Goal: Navigation & Orientation: Find specific page/section

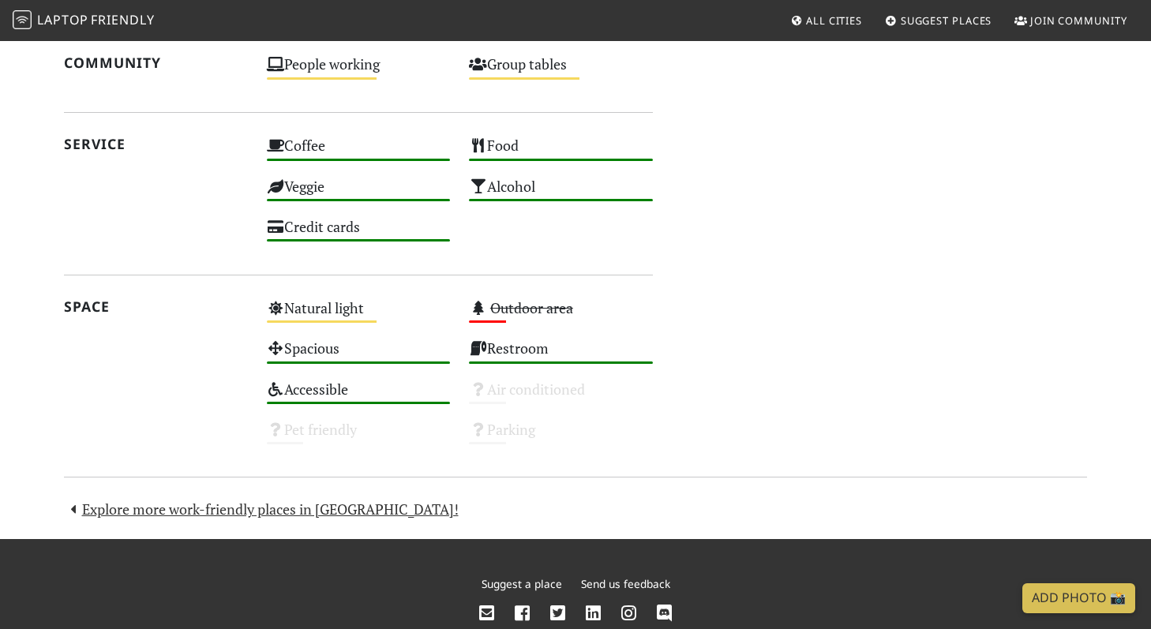
scroll to position [822, 0]
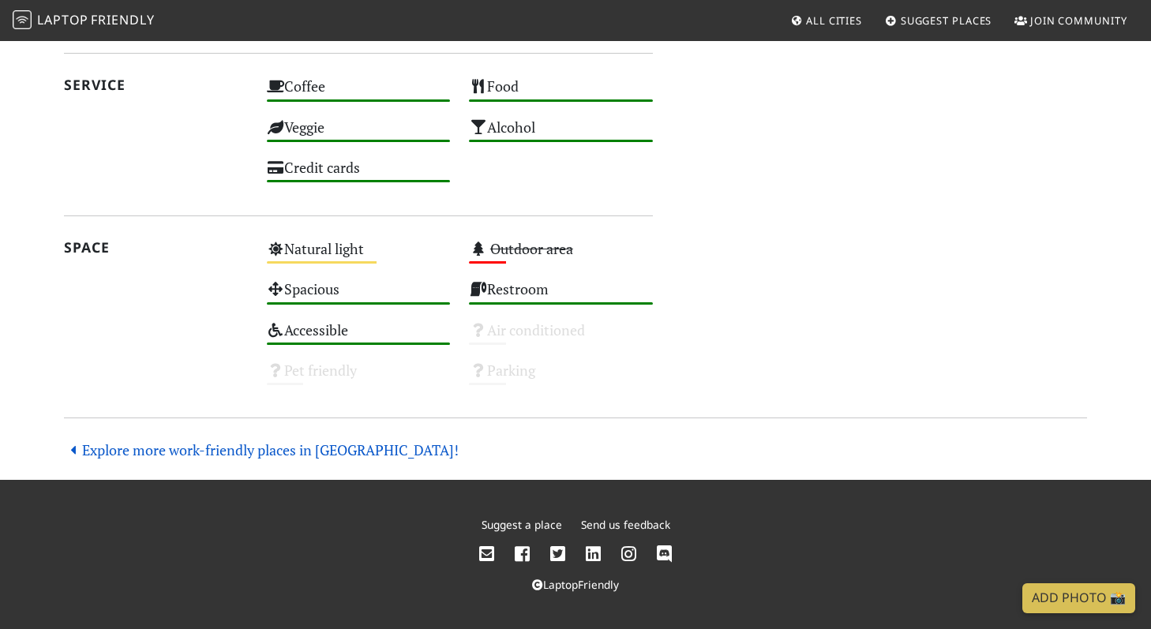
click at [321, 449] on link "Explore more work-friendly places in London!" at bounding box center [261, 450] width 395 height 19
click at [289, 451] on link "Explore more work-friendly places in London!" at bounding box center [261, 450] width 395 height 19
click at [71, 446] on icon at bounding box center [73, 450] width 18 height 14
click at [105, 451] on link "Explore more work-friendly places in London!" at bounding box center [261, 450] width 395 height 19
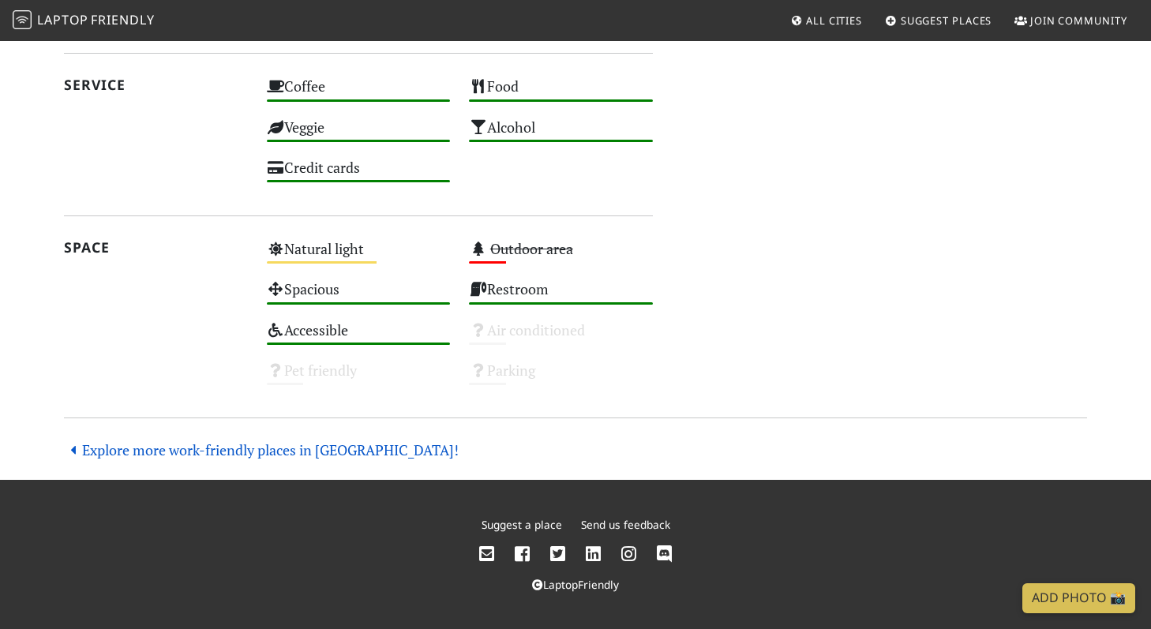
click at [105, 451] on link "Explore more work-friendly places in London!" at bounding box center [261, 450] width 395 height 19
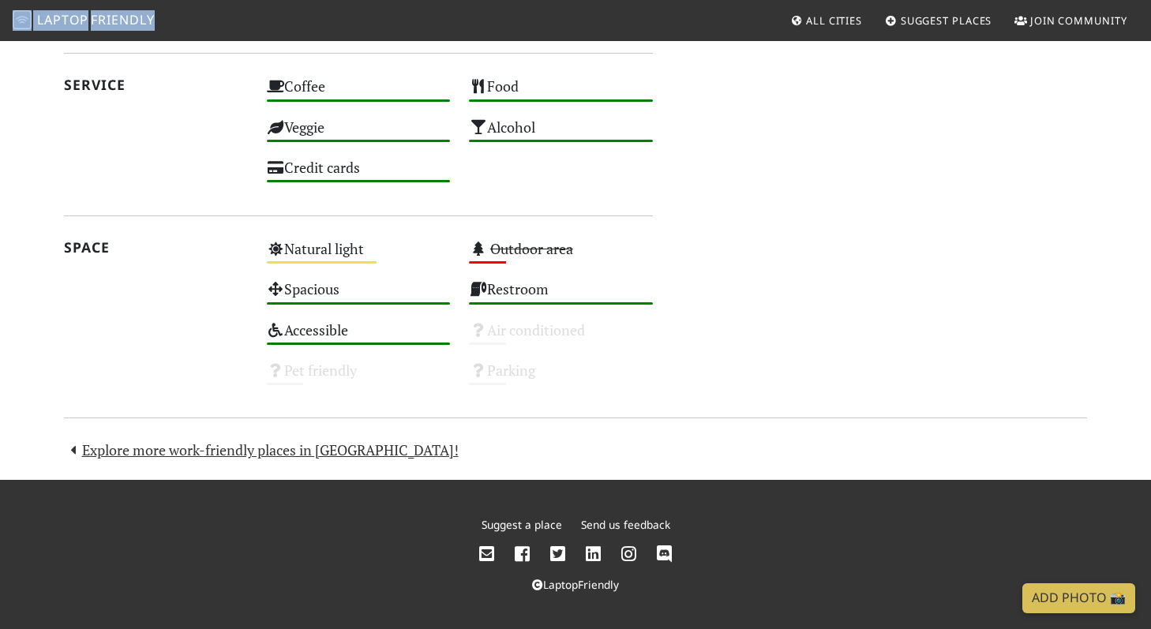
scroll to position [0, 0]
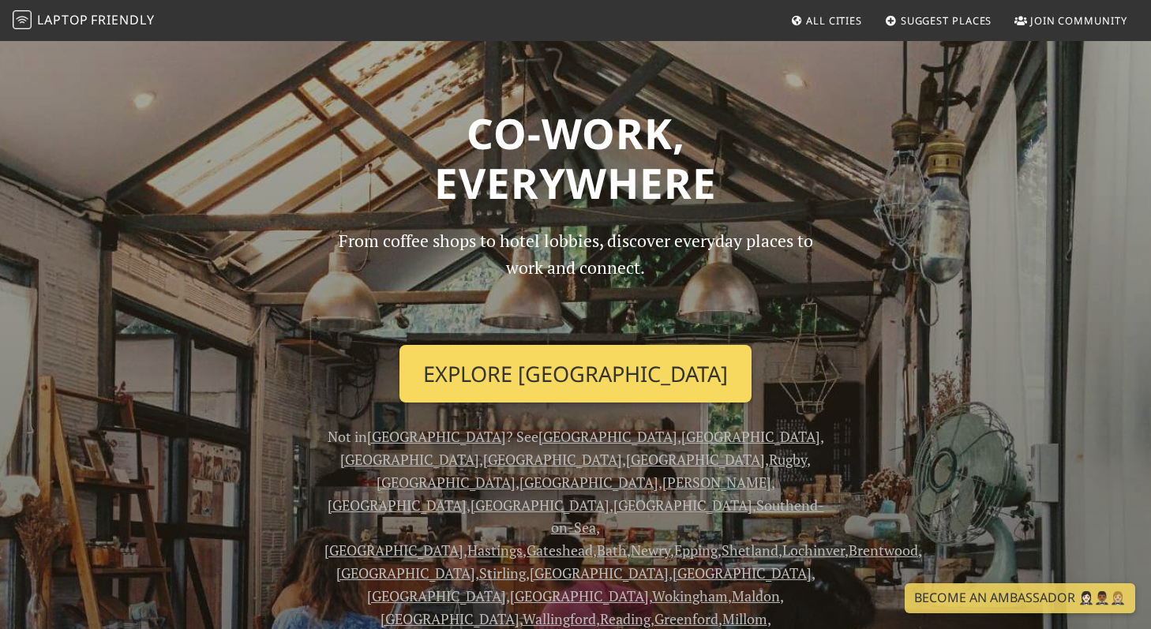
click at [555, 381] on link "Explore [GEOGRAPHIC_DATA]" at bounding box center [576, 374] width 352 height 58
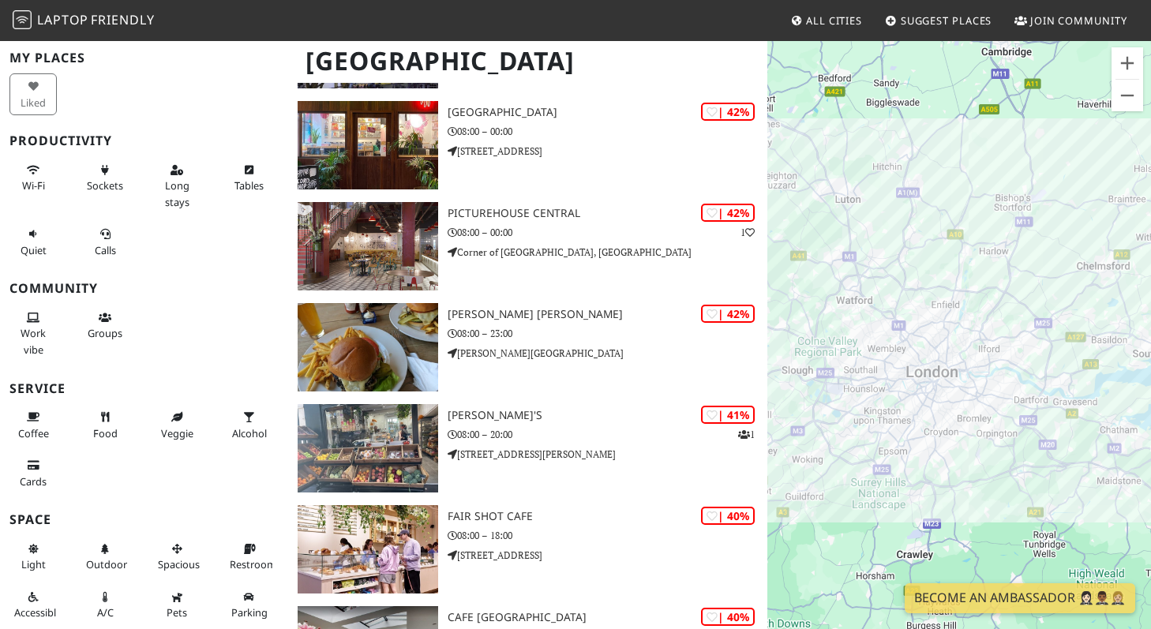
scroll to position [29422, 0]
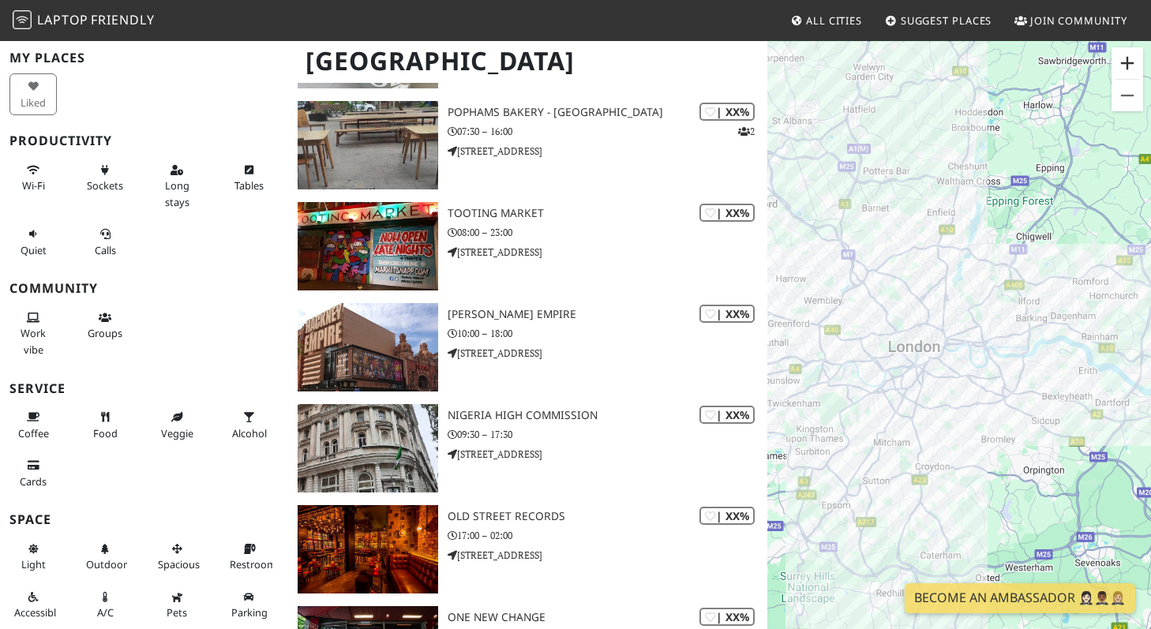
click at [1123, 58] on button "Zoom in" at bounding box center [1128, 63] width 32 height 32
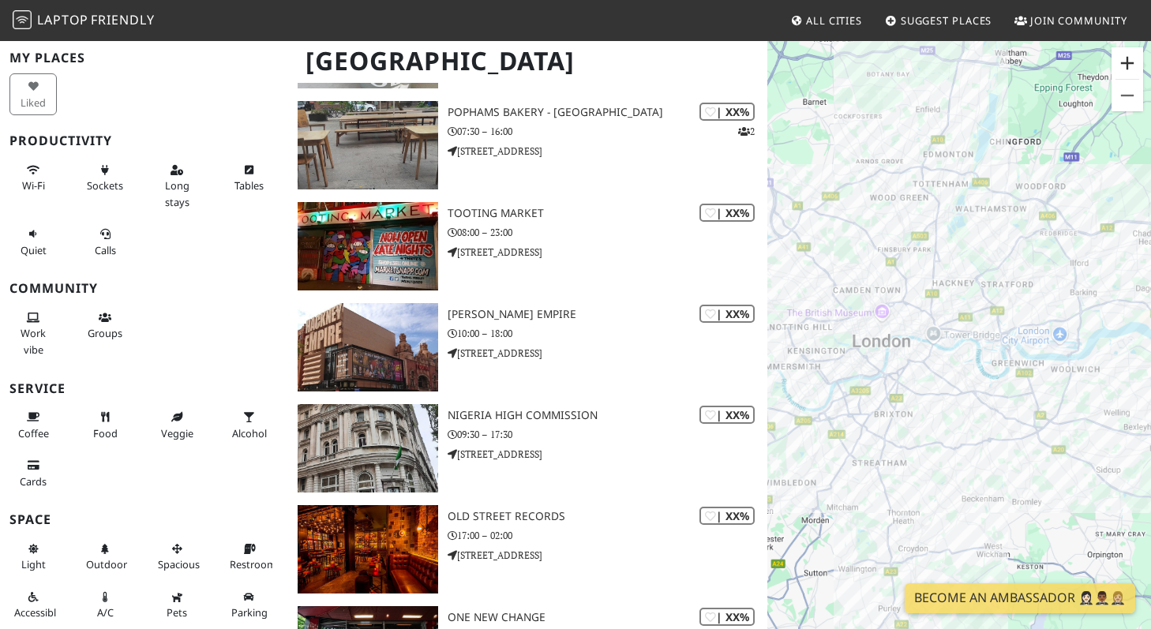
click at [1123, 58] on button "Zoom in" at bounding box center [1128, 63] width 32 height 32
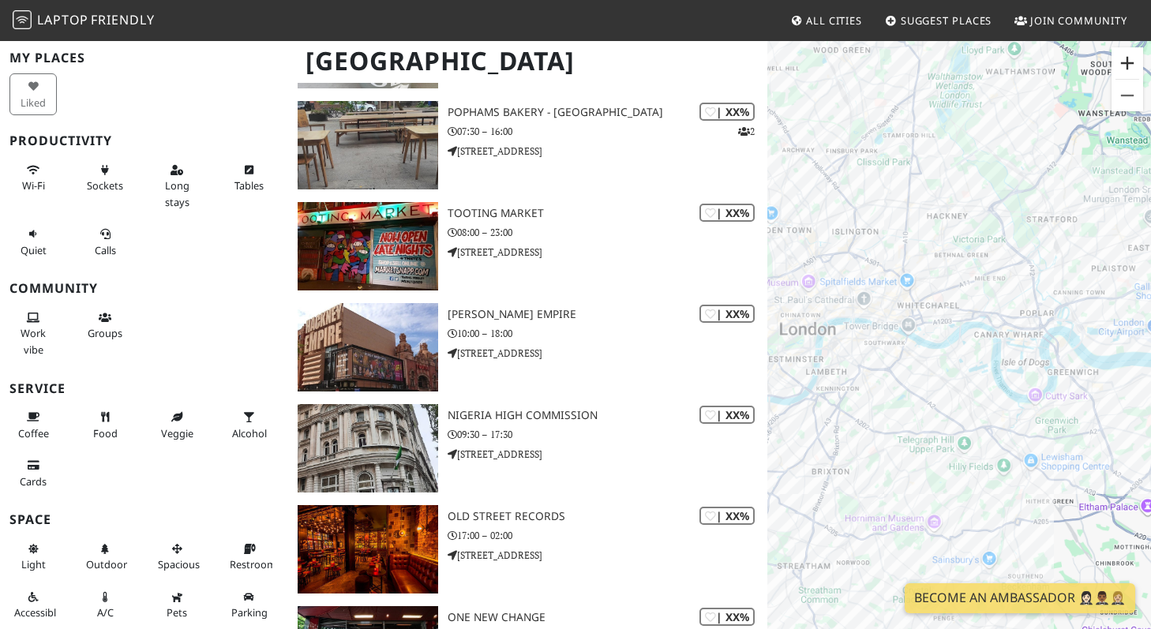
click at [1123, 58] on button "Zoom in" at bounding box center [1128, 63] width 32 height 32
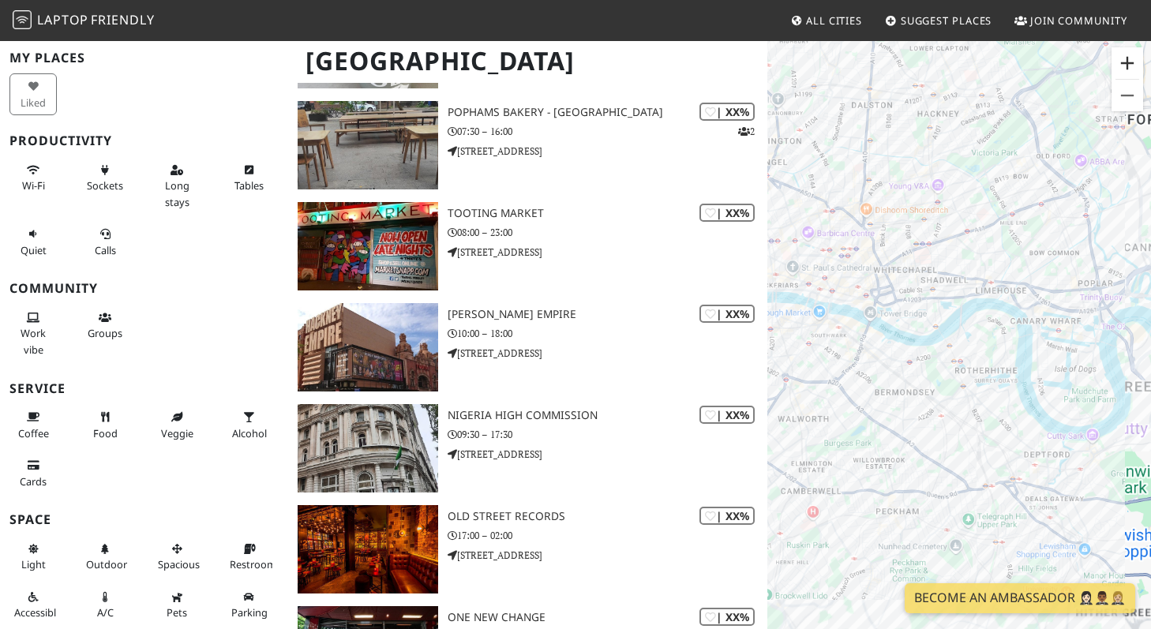
click at [1123, 58] on button "Zoom in" at bounding box center [1128, 63] width 32 height 32
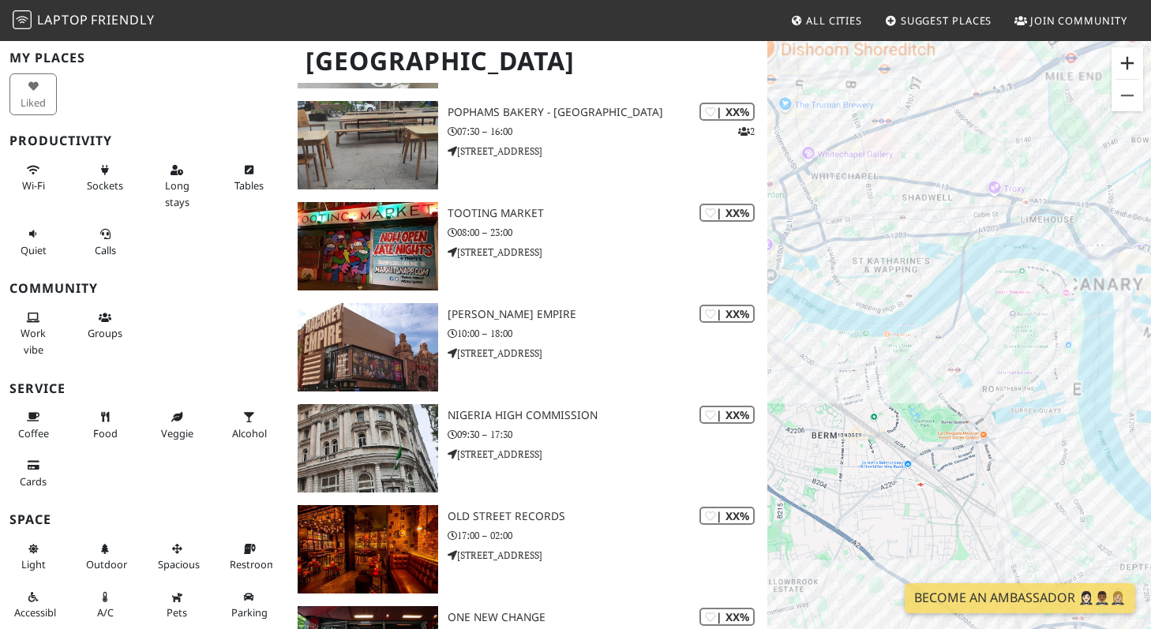
click at [1123, 58] on button "Zoom in" at bounding box center [1128, 63] width 32 height 32
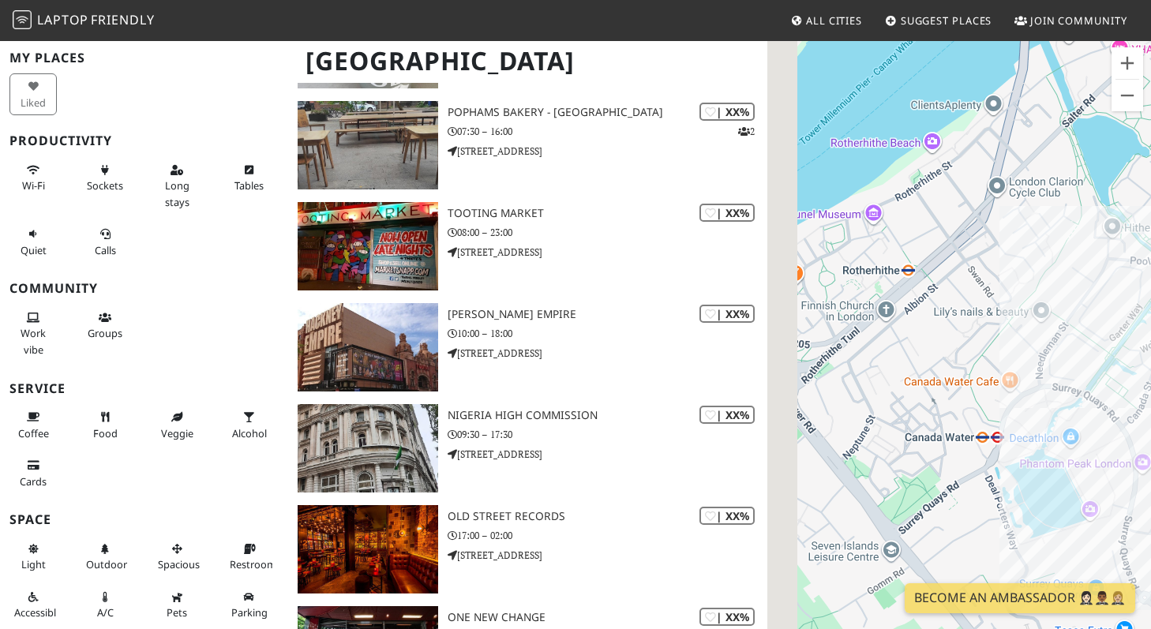
drag, startPoint x: 907, startPoint y: 249, endPoint x: 1069, endPoint y: 247, distance: 161.1
click at [1069, 247] on div "To navigate, press the arrow keys." at bounding box center [960, 353] width 384 height 629
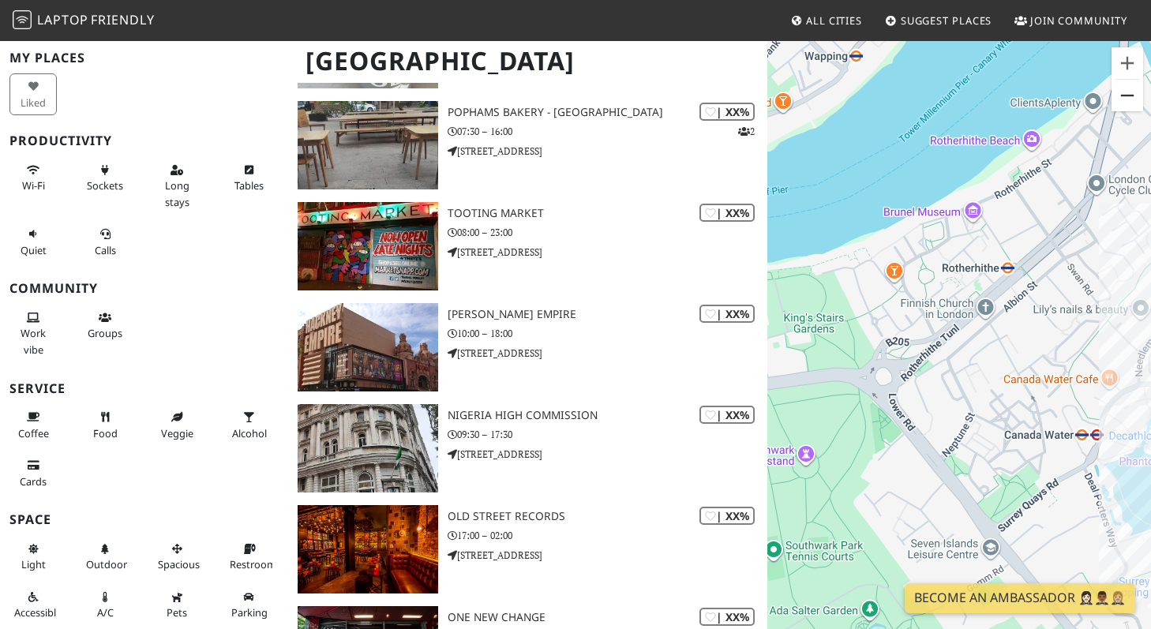
click at [1121, 94] on button "Zoom out" at bounding box center [1128, 96] width 32 height 32
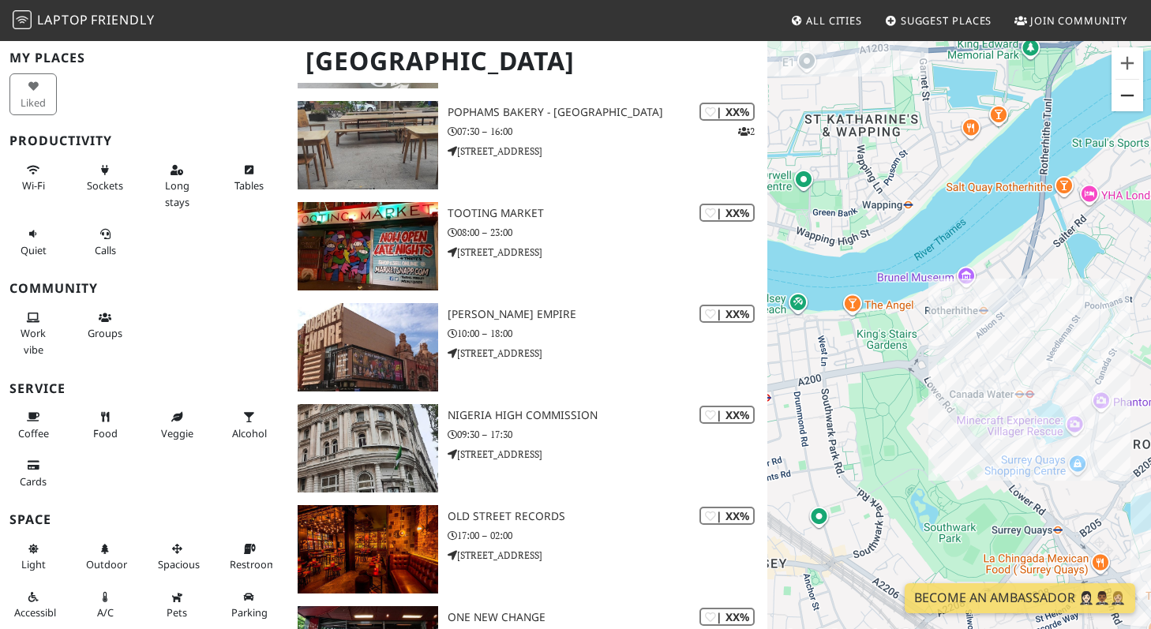
click at [1121, 94] on button "Zoom out" at bounding box center [1128, 96] width 32 height 32
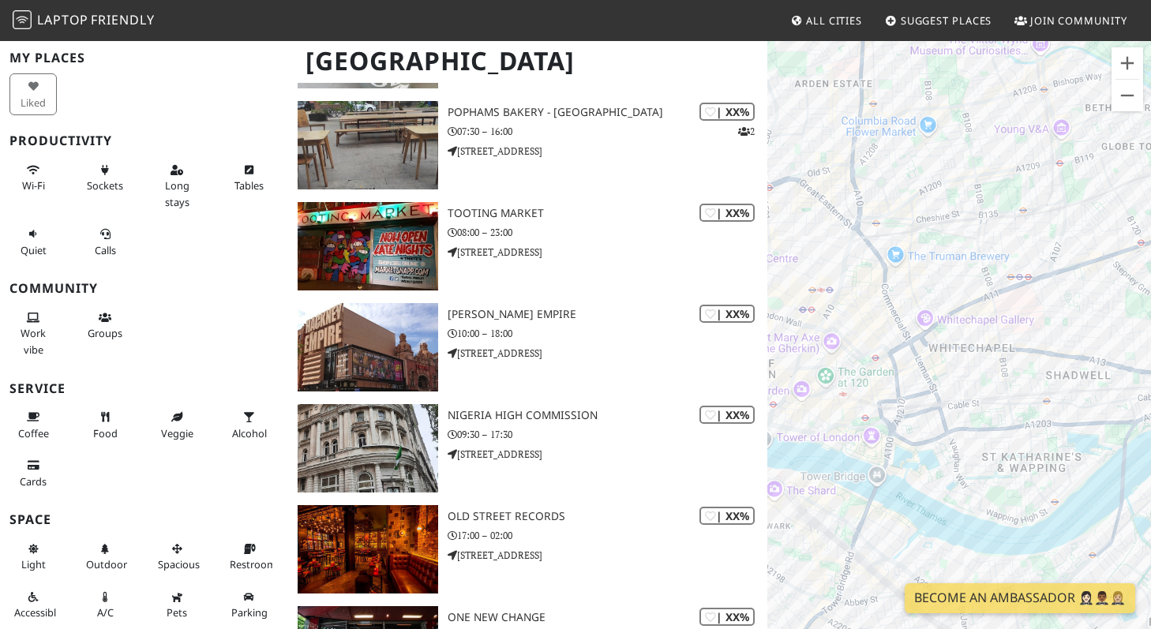
drag, startPoint x: 881, startPoint y: 162, endPoint x: 998, endPoint y: 395, distance: 261.0
click at [998, 395] on div "To navigate, press the arrow keys." at bounding box center [960, 353] width 384 height 629
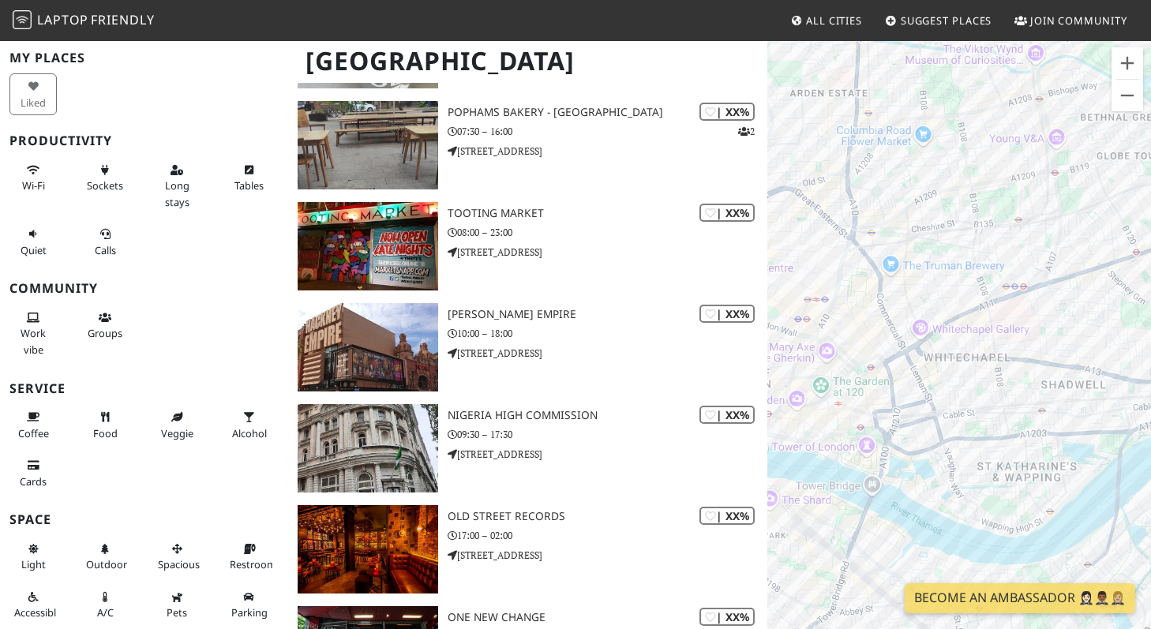
drag, startPoint x: 839, startPoint y: 164, endPoint x: 1049, endPoint y: 343, distance: 275.7
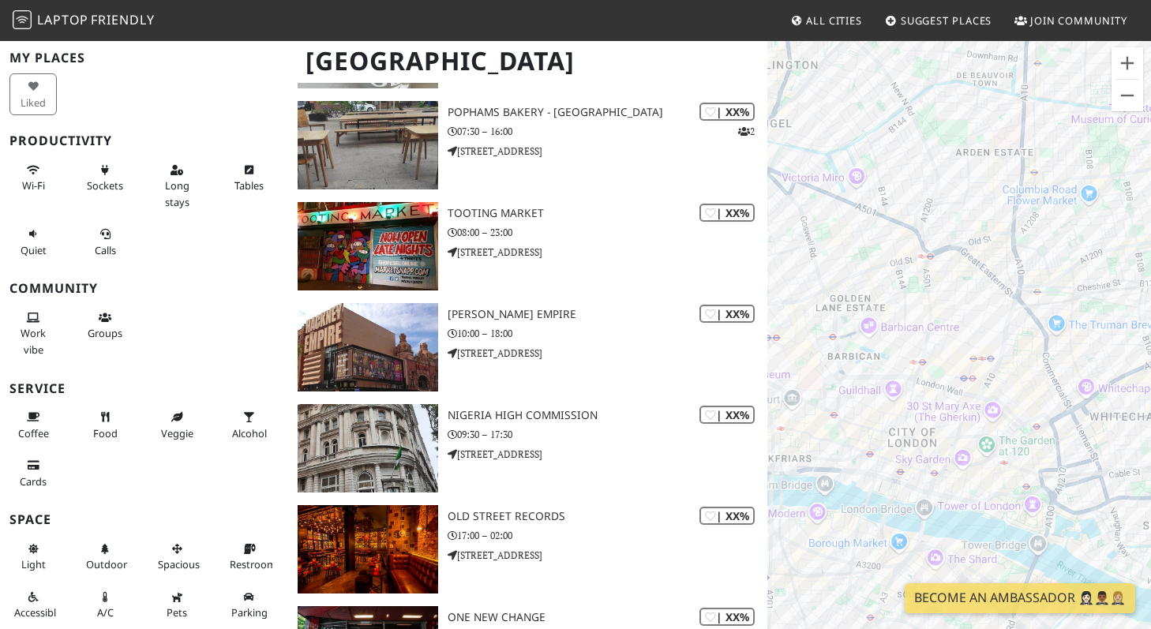
drag, startPoint x: 873, startPoint y: 332, endPoint x: 1035, endPoint y: 395, distance: 173.8
click at [1035, 395] on div "To navigate, press the arrow keys." at bounding box center [960, 353] width 384 height 629
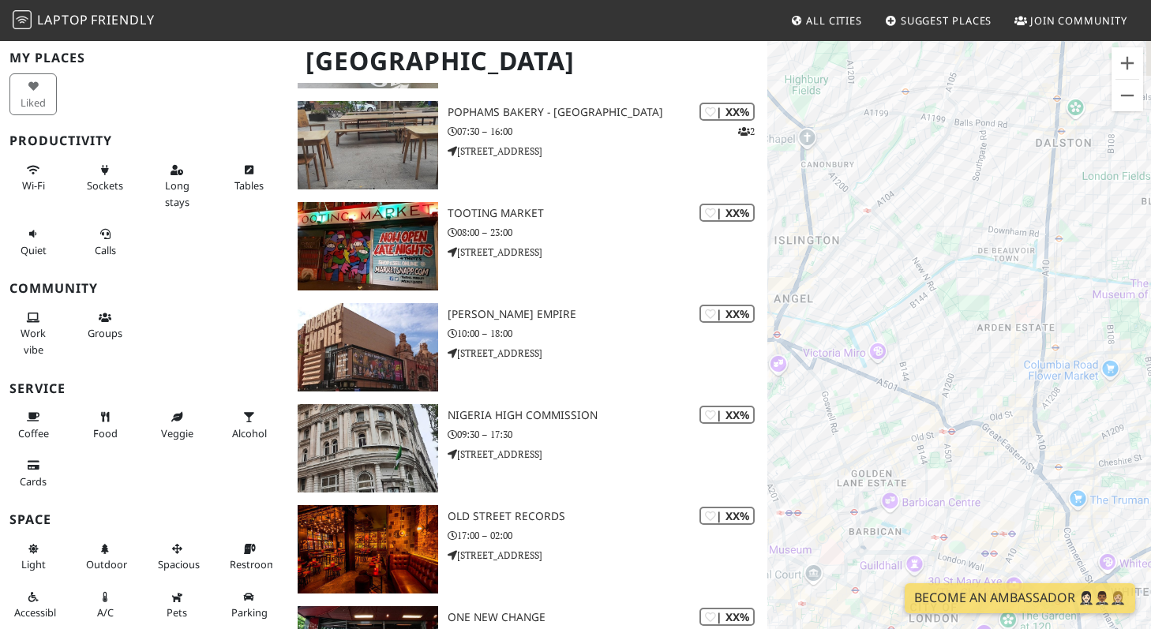
drag, startPoint x: 825, startPoint y: 226, endPoint x: 847, endPoint y: 396, distance: 172.0
click at [847, 396] on div "To navigate, press the arrow keys." at bounding box center [960, 353] width 384 height 629
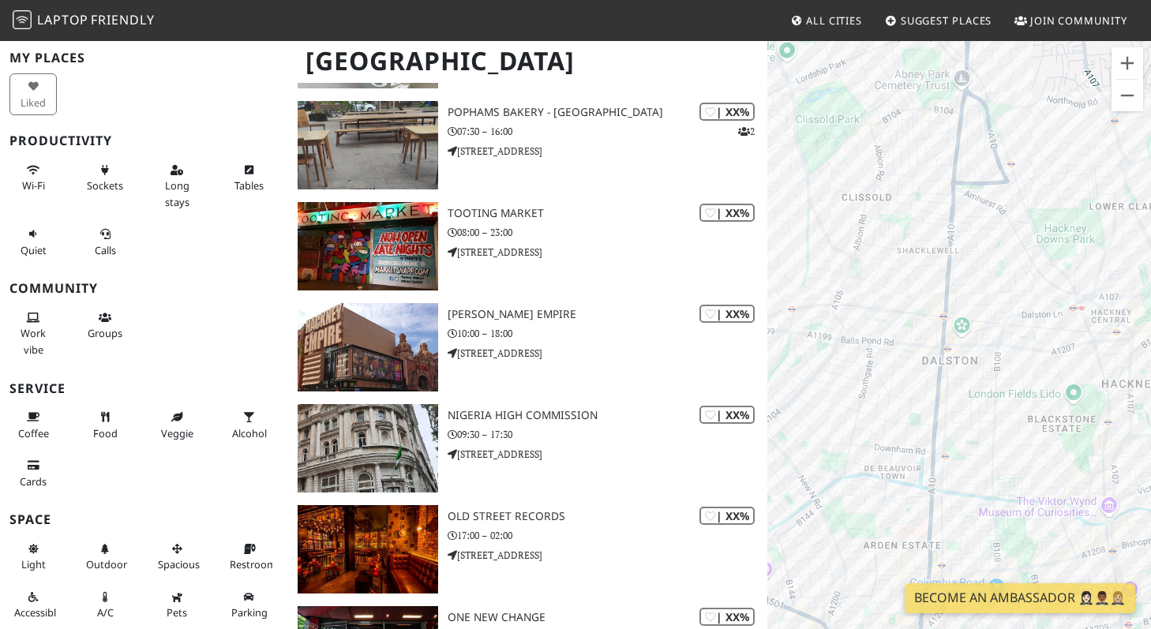
drag, startPoint x: 962, startPoint y: 190, endPoint x: 880, endPoint y: 394, distance: 219.7
click at [880, 394] on div "To navigate, press the arrow keys." at bounding box center [960, 353] width 384 height 629
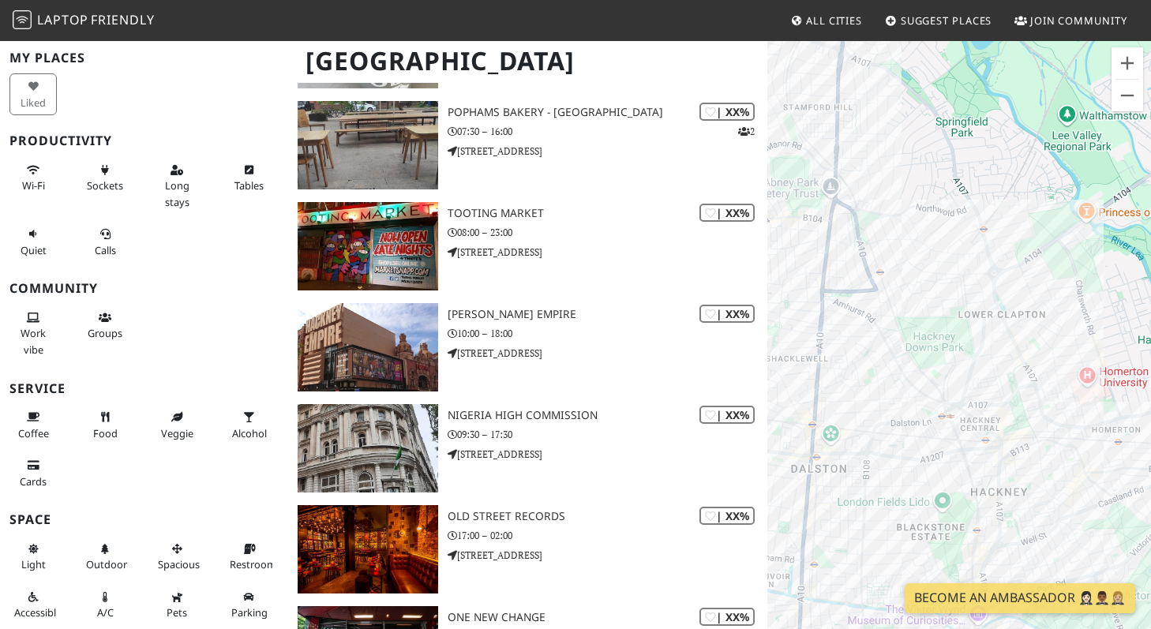
drag, startPoint x: 1023, startPoint y: 273, endPoint x: 887, endPoint y: 385, distance: 176.8
click at [887, 385] on div "To navigate, press the arrow keys." at bounding box center [960, 353] width 384 height 629
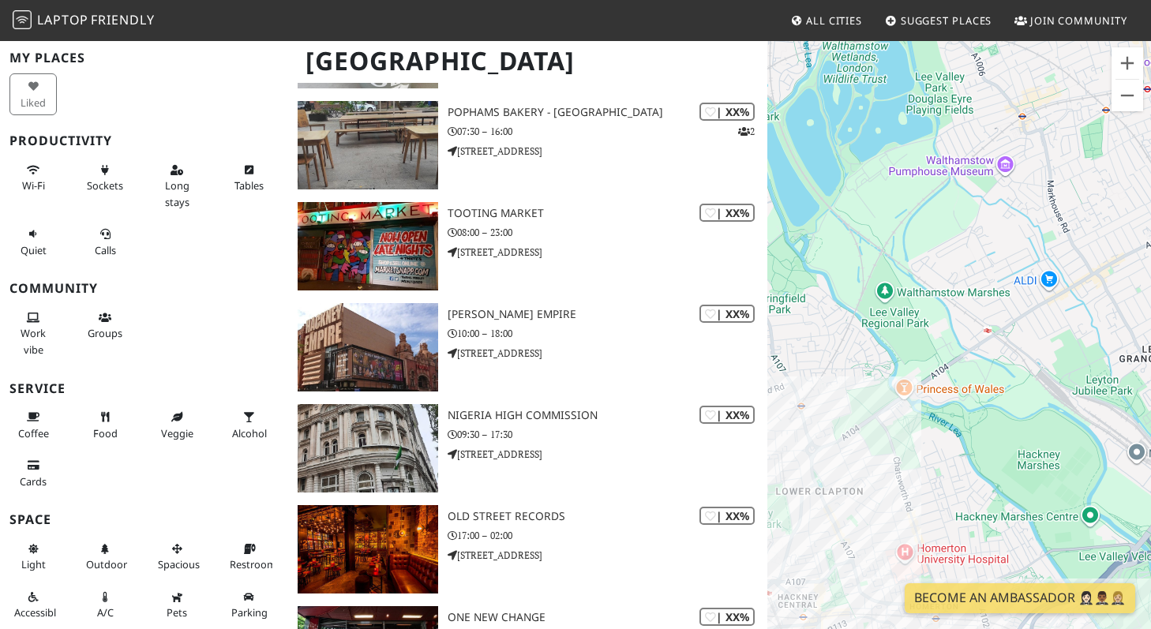
drag, startPoint x: 1065, startPoint y: 358, endPoint x: 934, endPoint y: 572, distance: 251.0
click at [934, 572] on div "To navigate, press the arrow keys." at bounding box center [960, 353] width 384 height 629
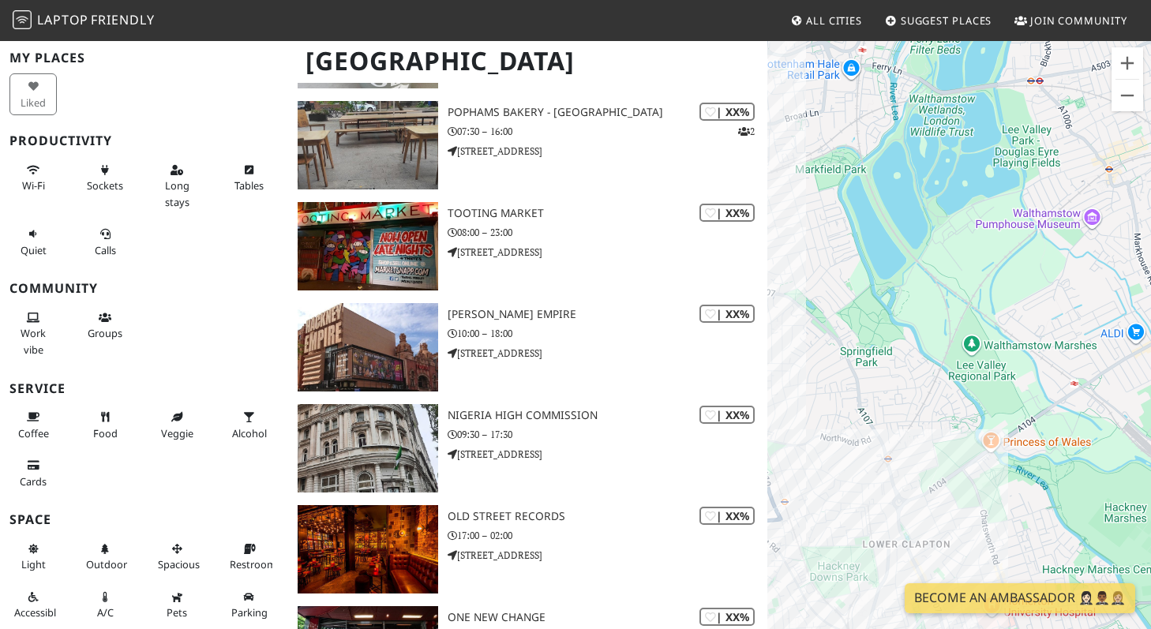
drag, startPoint x: 849, startPoint y: 299, endPoint x: 907, endPoint y: 362, distance: 85.5
click at [907, 362] on div "To navigate, press the arrow keys." at bounding box center [960, 353] width 384 height 629
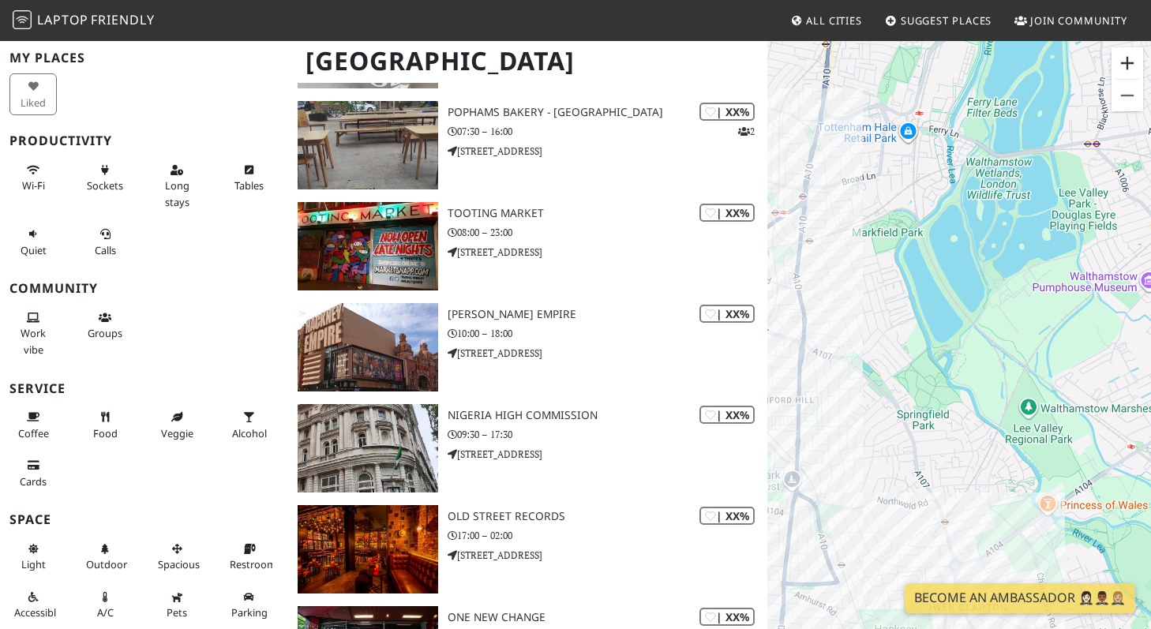
click at [1127, 69] on button "Zoom in" at bounding box center [1128, 63] width 32 height 32
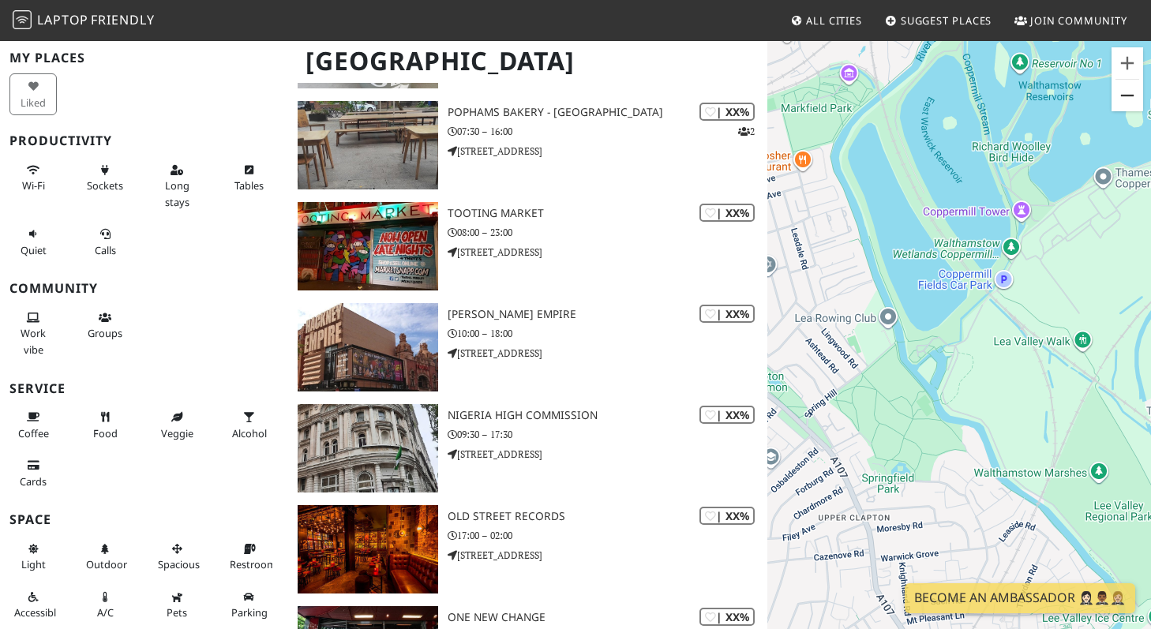
click at [1126, 96] on button "Zoom out" at bounding box center [1128, 96] width 32 height 32
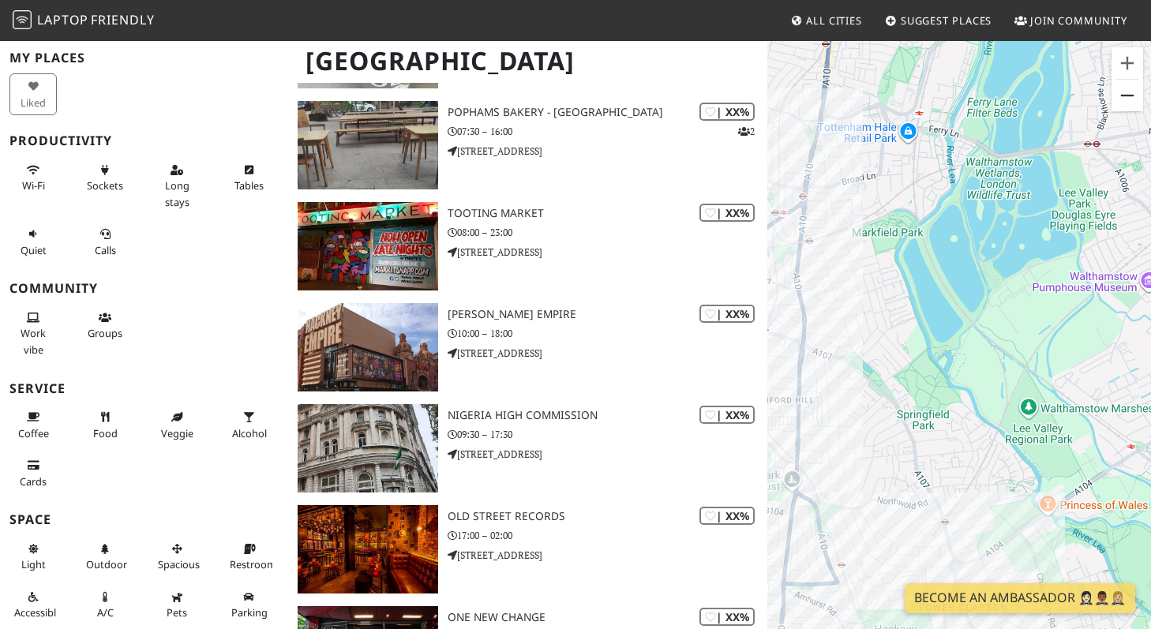
click at [1126, 96] on button "Zoom out" at bounding box center [1128, 96] width 32 height 32
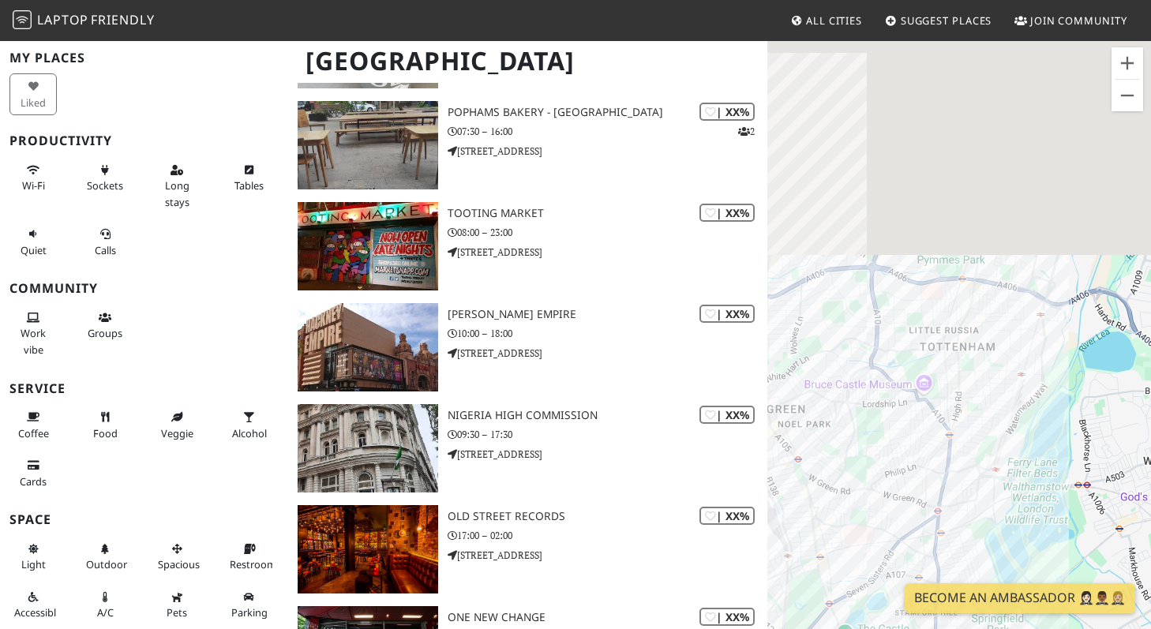
drag, startPoint x: 971, startPoint y: 136, endPoint x: 1028, endPoint y: 375, distance: 246.0
click at [1028, 375] on div "To navigate, press the arrow keys." at bounding box center [960, 353] width 384 height 629
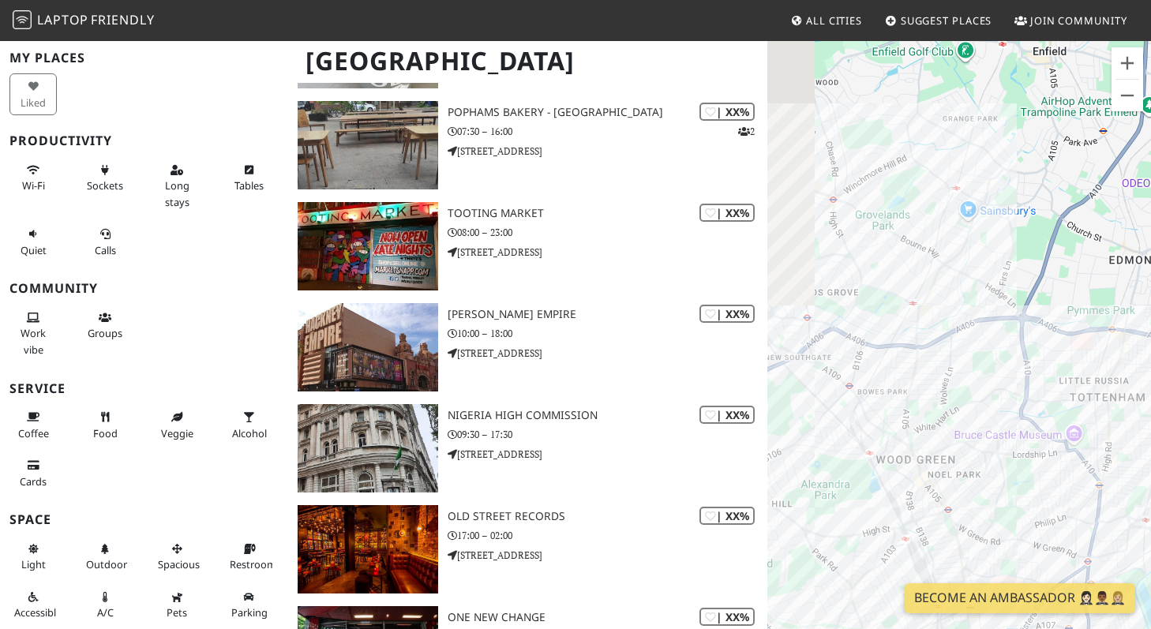
drag, startPoint x: 907, startPoint y: 256, endPoint x: 1056, endPoint y: 300, distance: 155.7
click at [1056, 300] on div "To navigate, press the arrow keys." at bounding box center [960, 353] width 384 height 629
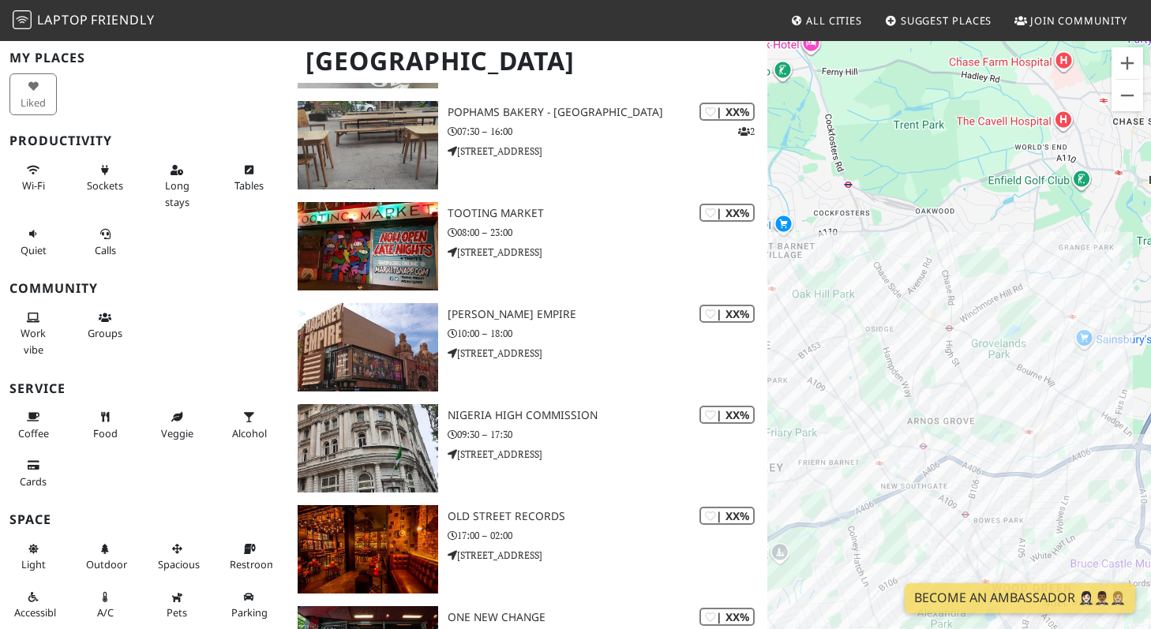
drag, startPoint x: 858, startPoint y: 329, endPoint x: 977, endPoint y: 465, distance: 180.8
click at [977, 465] on div "To navigate, press the arrow keys." at bounding box center [960, 353] width 384 height 629
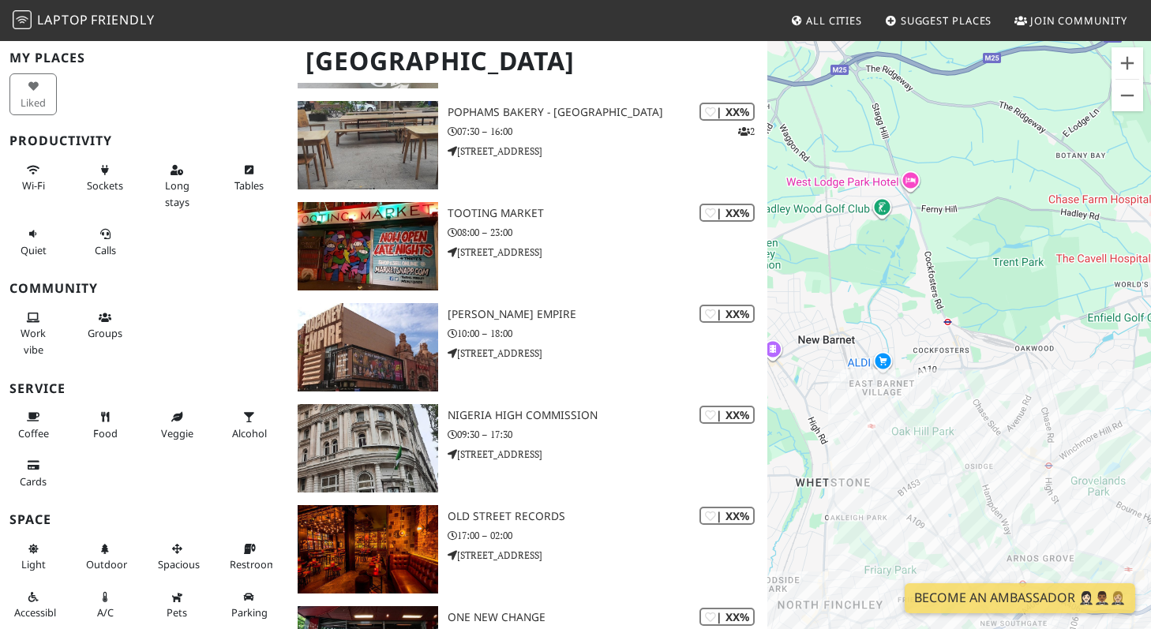
drag, startPoint x: 878, startPoint y: 267, endPoint x: 977, endPoint y: 397, distance: 163.5
click at [978, 397] on div "To navigate, press the arrow keys." at bounding box center [960, 353] width 384 height 629
click at [1135, 92] on button "Zoom out" at bounding box center [1128, 96] width 32 height 32
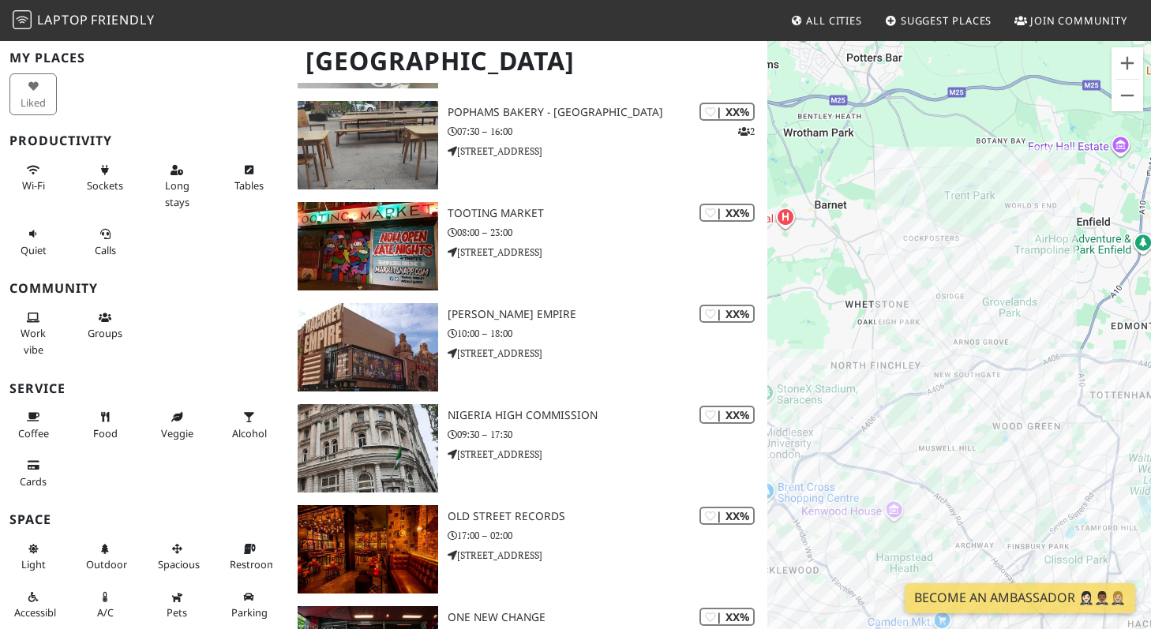
drag, startPoint x: 882, startPoint y: 307, endPoint x: 867, endPoint y: 195, distance: 113.1
click at [867, 195] on div "To navigate, press the arrow keys." at bounding box center [960, 353] width 384 height 629
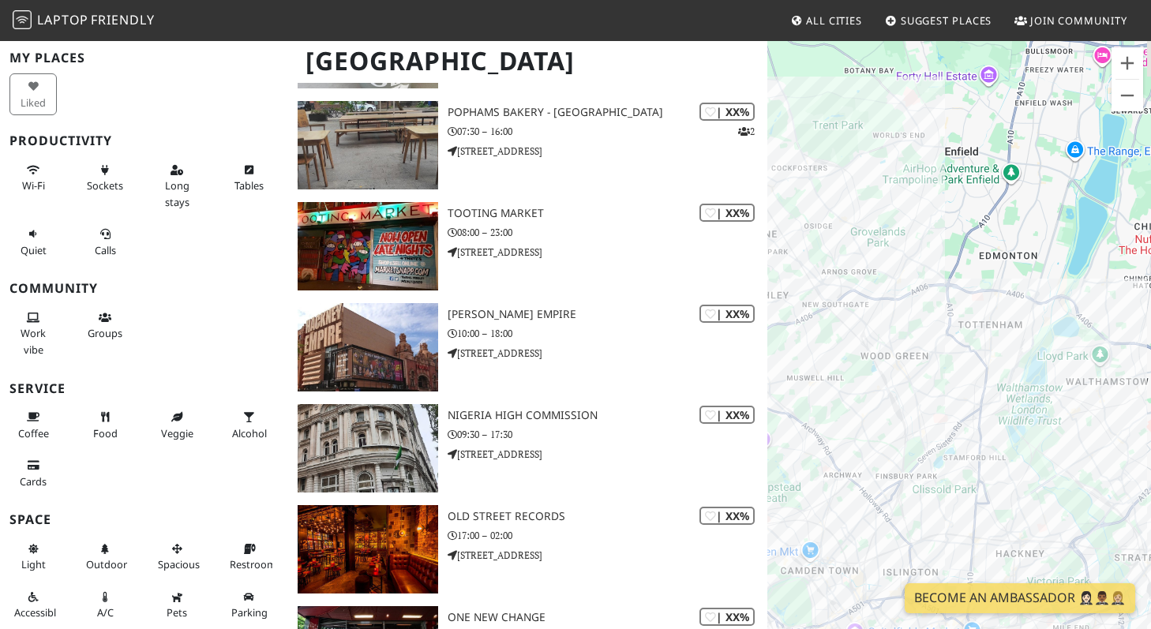
drag, startPoint x: 1054, startPoint y: 375, endPoint x: 911, endPoint y: 301, distance: 161.1
click at [911, 301] on div "To navigate, press the arrow keys." at bounding box center [960, 353] width 384 height 629
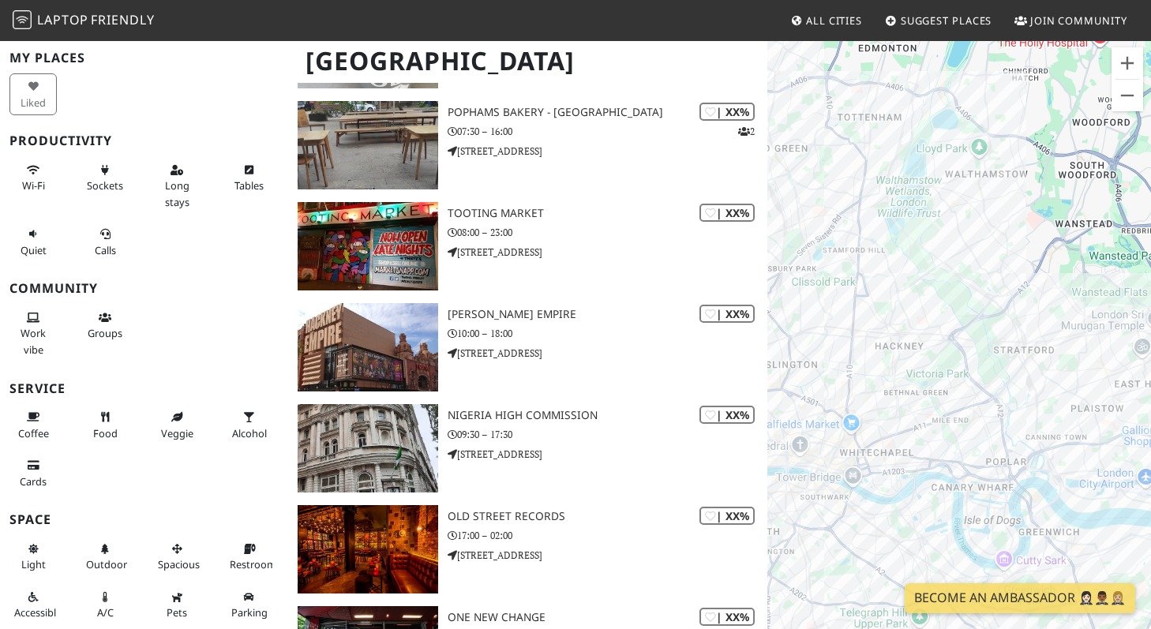
drag, startPoint x: 1088, startPoint y: 444, endPoint x: 958, endPoint y: 243, distance: 239.2
click at [958, 243] on div "To navigate, press the arrow keys." at bounding box center [960, 353] width 384 height 629
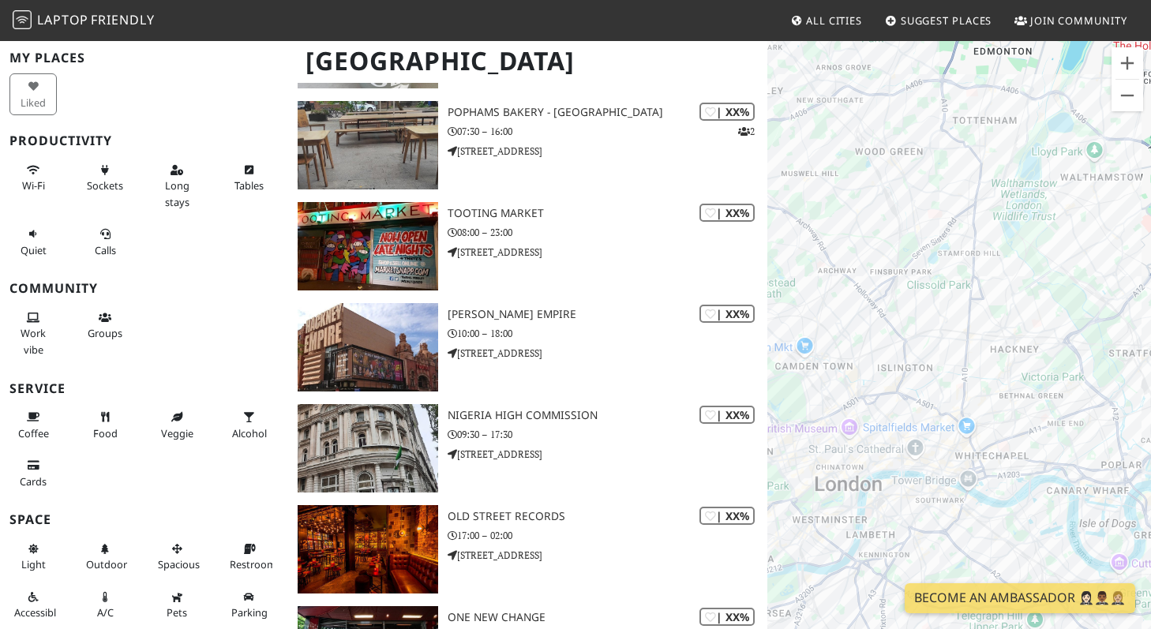
drag, startPoint x: 929, startPoint y: 310, endPoint x: 1050, endPoint y: 314, distance: 121.7
click at [1050, 314] on div "To navigate, press the arrow keys." at bounding box center [960, 353] width 384 height 629
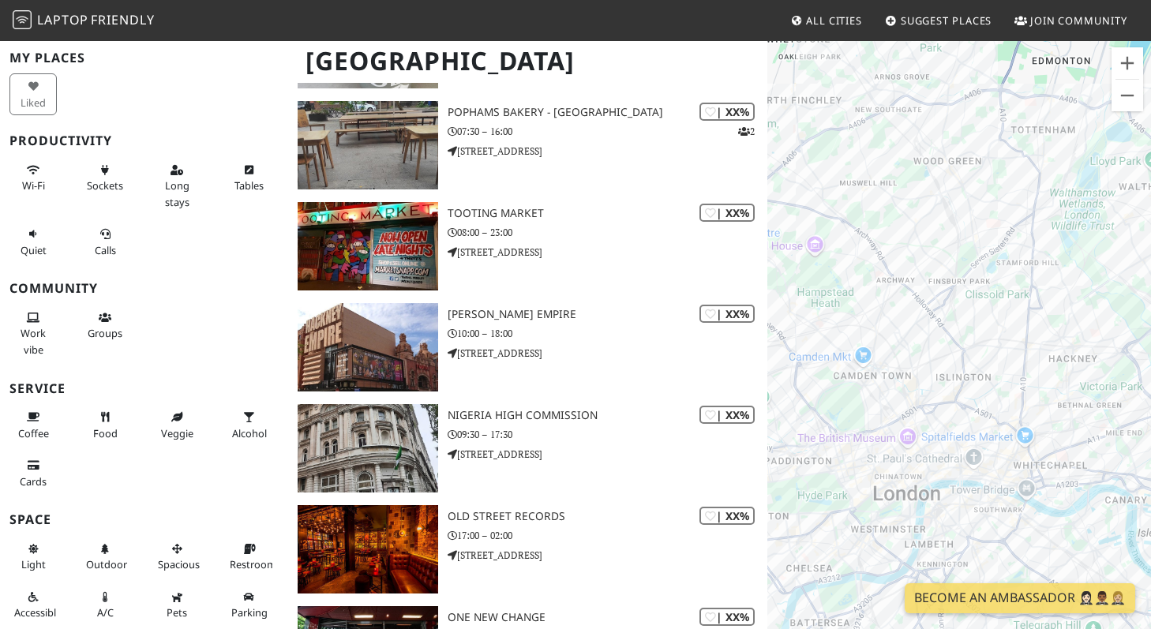
drag, startPoint x: 846, startPoint y: 295, endPoint x: 906, endPoint y: 305, distance: 60.8
click at [906, 305] on div "To navigate, press the arrow keys." at bounding box center [960, 353] width 384 height 629
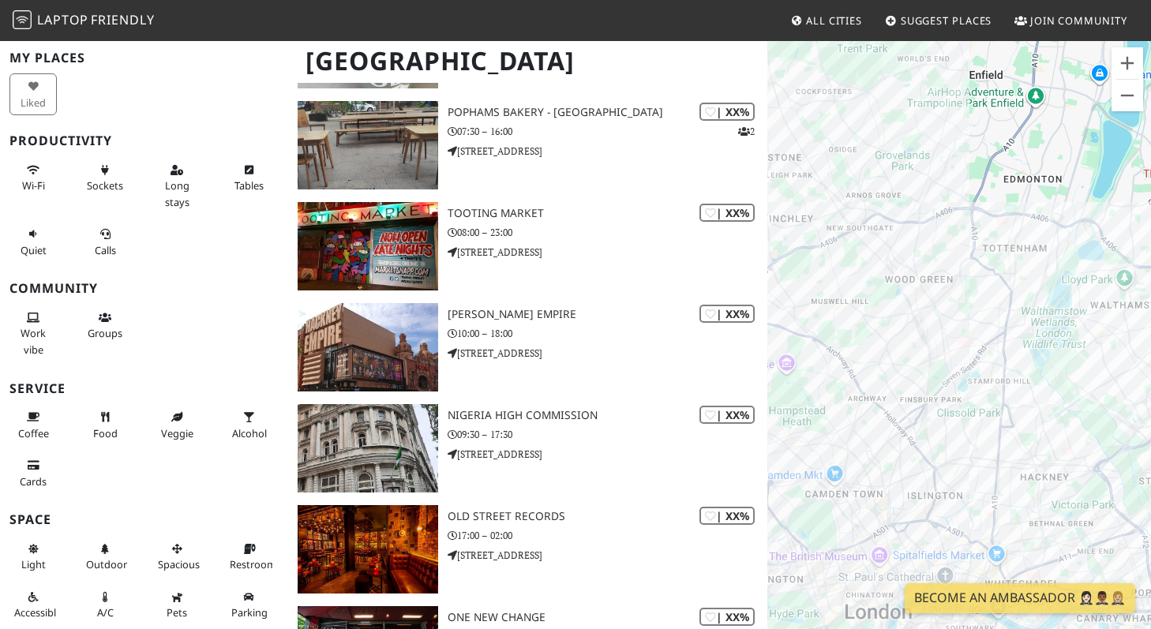
drag, startPoint x: 875, startPoint y: 223, endPoint x: 850, endPoint y: 344, distance: 123.4
click at [850, 344] on div "To navigate, press the arrow keys." at bounding box center [960, 353] width 384 height 629
click at [901, 382] on div "To navigate, press the arrow keys. The Roasting Shed" at bounding box center [960, 353] width 384 height 629
click at [922, 390] on div "To navigate, press the arrow keys. The Roasting Shed Fine and Grosso - Coffee S…" at bounding box center [960, 353] width 384 height 629
click at [933, 383] on div "To navigate, press the arrow keys. Fine and Grosso - Coffee Station Blighty" at bounding box center [960, 353] width 384 height 629
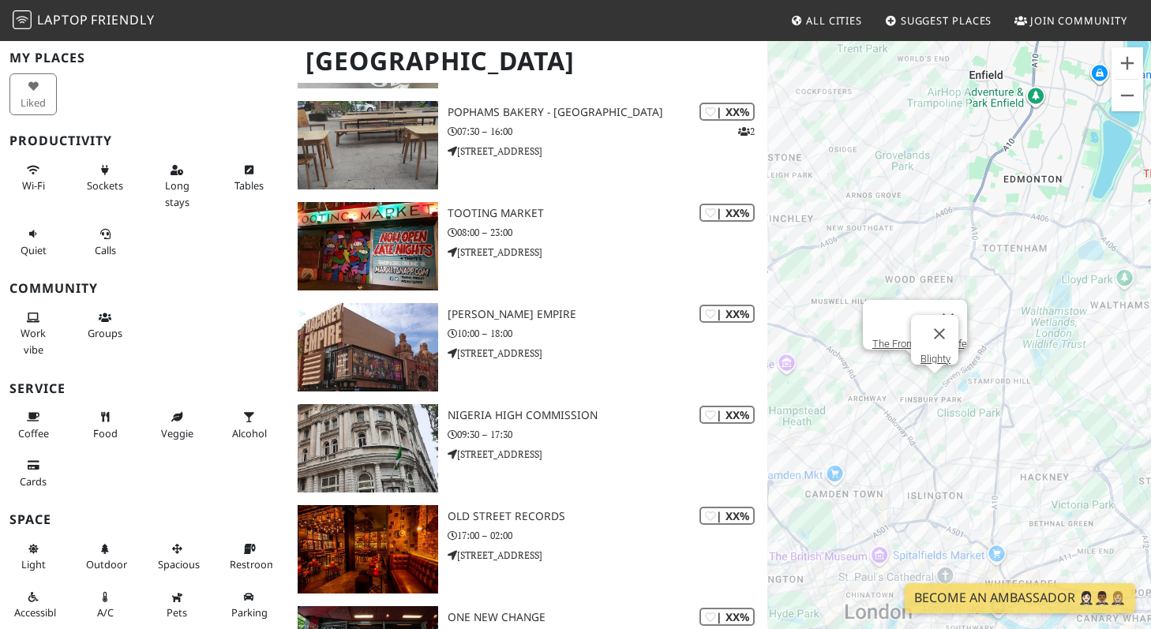
click at [914, 369] on div "To navigate, press the arrow keys. Blighty The Front Room Cafe" at bounding box center [960, 353] width 384 height 629
click at [956, 311] on button "Close" at bounding box center [949, 319] width 38 height 38
click at [915, 347] on div "To navigate, press the arrow keys. Goods Office" at bounding box center [960, 353] width 384 height 629
click at [855, 384] on div "To navigate, press the arrow keys. Goods Office Bread & Bean" at bounding box center [960, 353] width 384 height 629
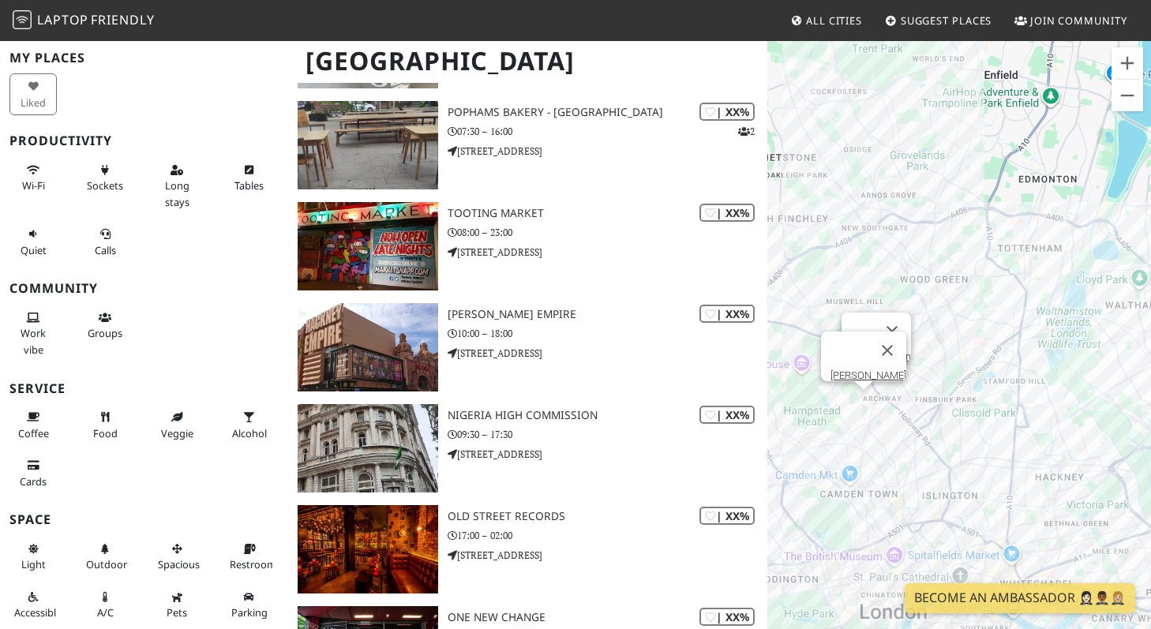
click at [847, 397] on div "To navigate, press the arrow keys. Bread & Bean Lord Palmerston" at bounding box center [960, 353] width 384 height 629
click at [900, 321] on button "Close" at bounding box center [892, 332] width 38 height 38
click at [923, 266] on div "To navigate, press the arrow keys. OITA restaurant" at bounding box center [960, 353] width 384 height 629
click at [909, 316] on div "To navigate, press the arrow keys. Armoni Coffee" at bounding box center [960, 353] width 384 height 629
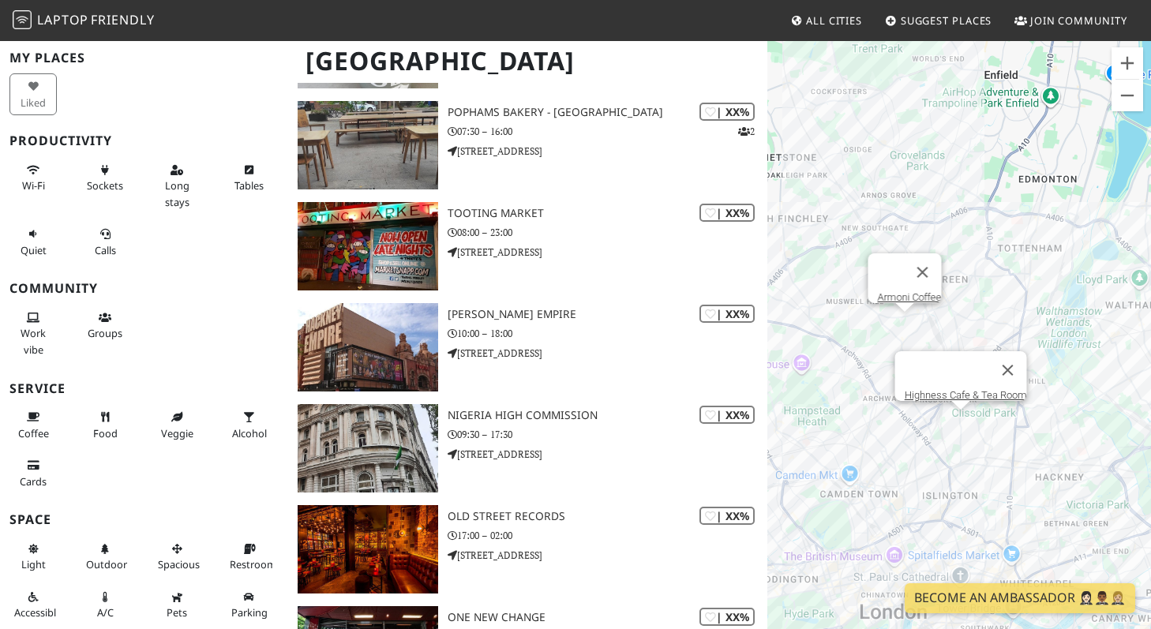
click at [963, 422] on div "To navigate, press the arrow keys. Armoni Coffee Highness Cafe & Tea Room" at bounding box center [960, 353] width 384 height 629
click at [963, 389] on link "Highness Cafe & Tea Room" at bounding box center [966, 395] width 122 height 12
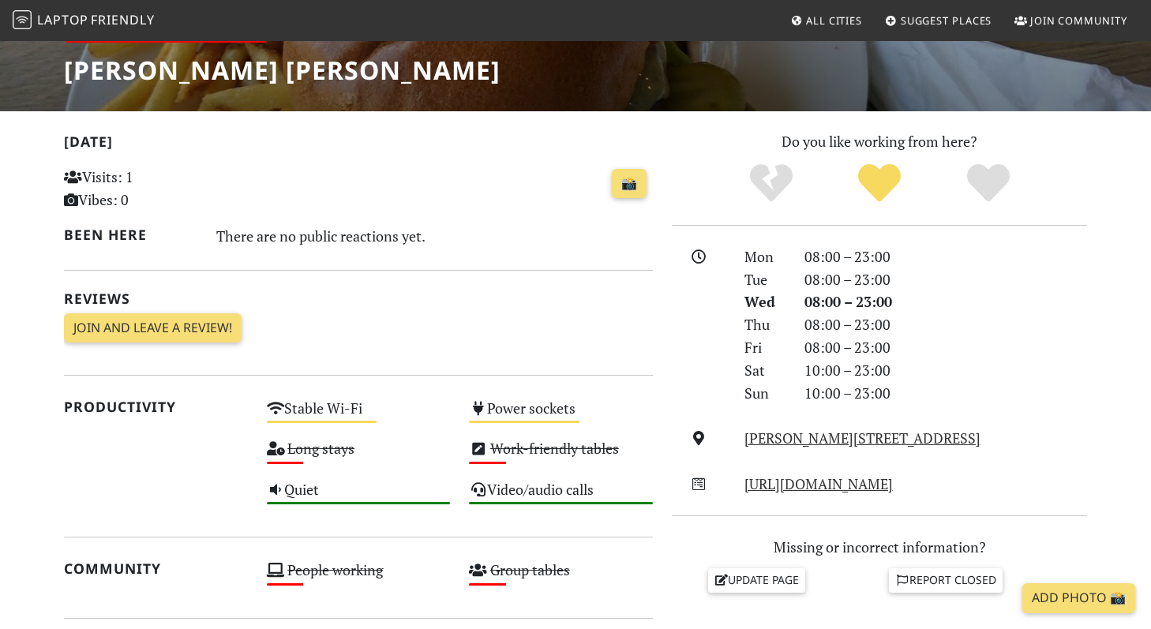
scroll to position [264, 0]
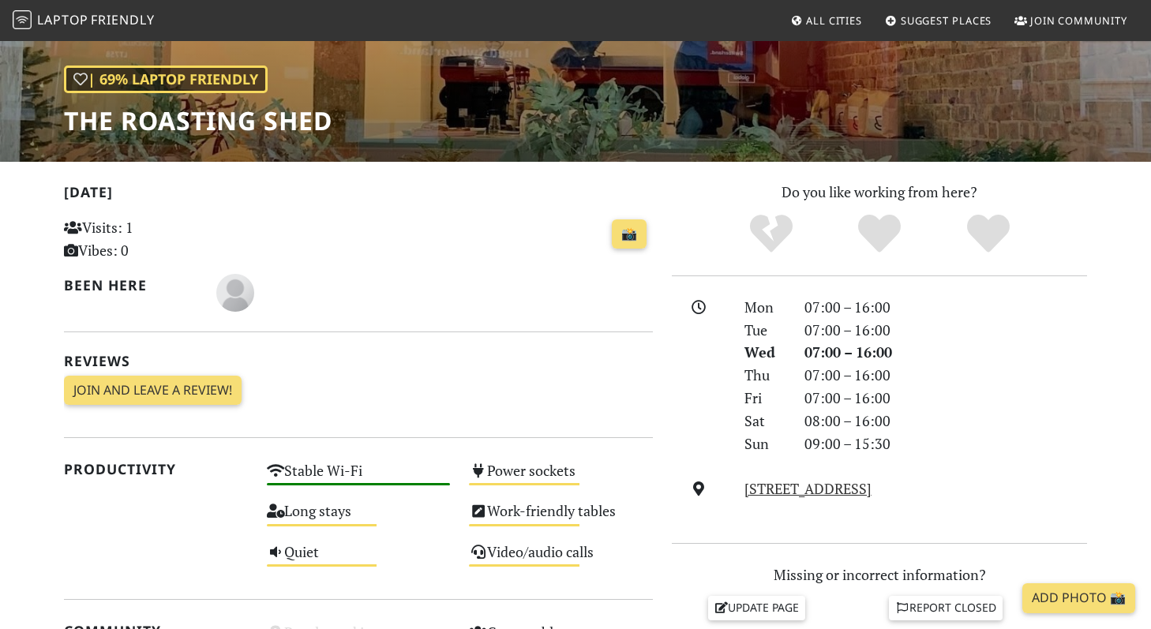
scroll to position [273, 0]
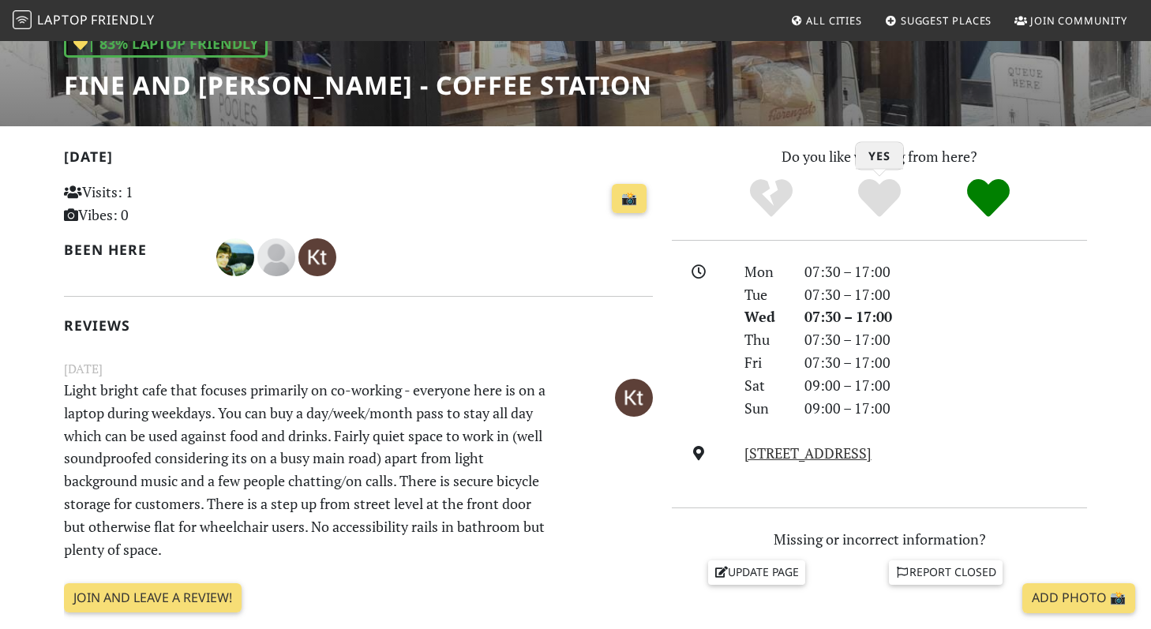
scroll to position [250, 0]
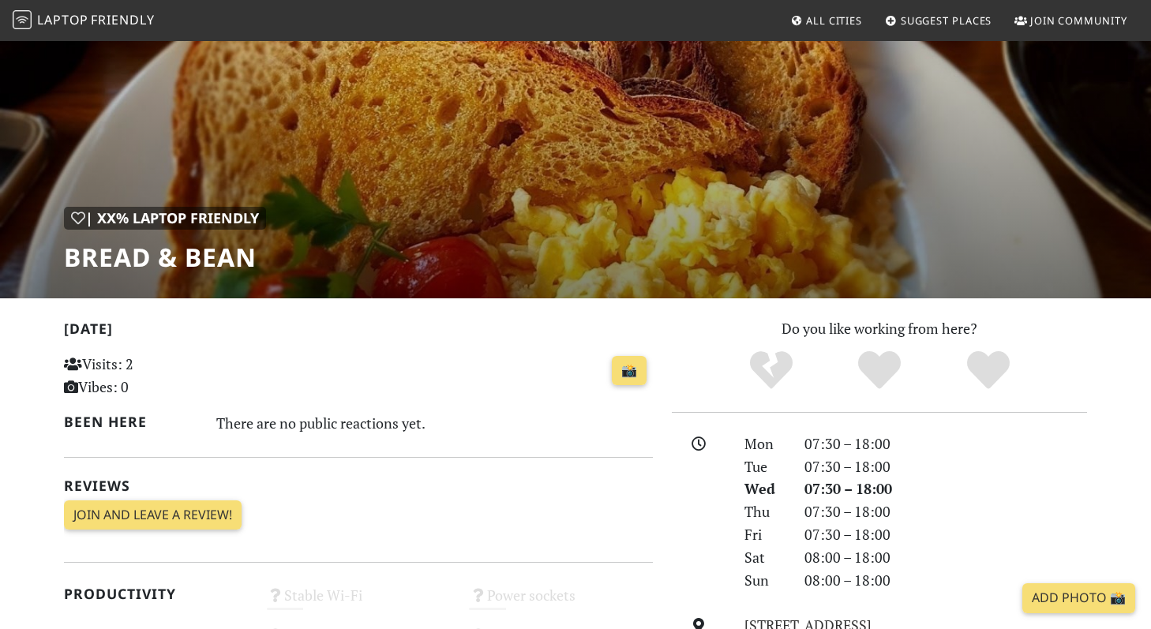
scroll to position [75, 0]
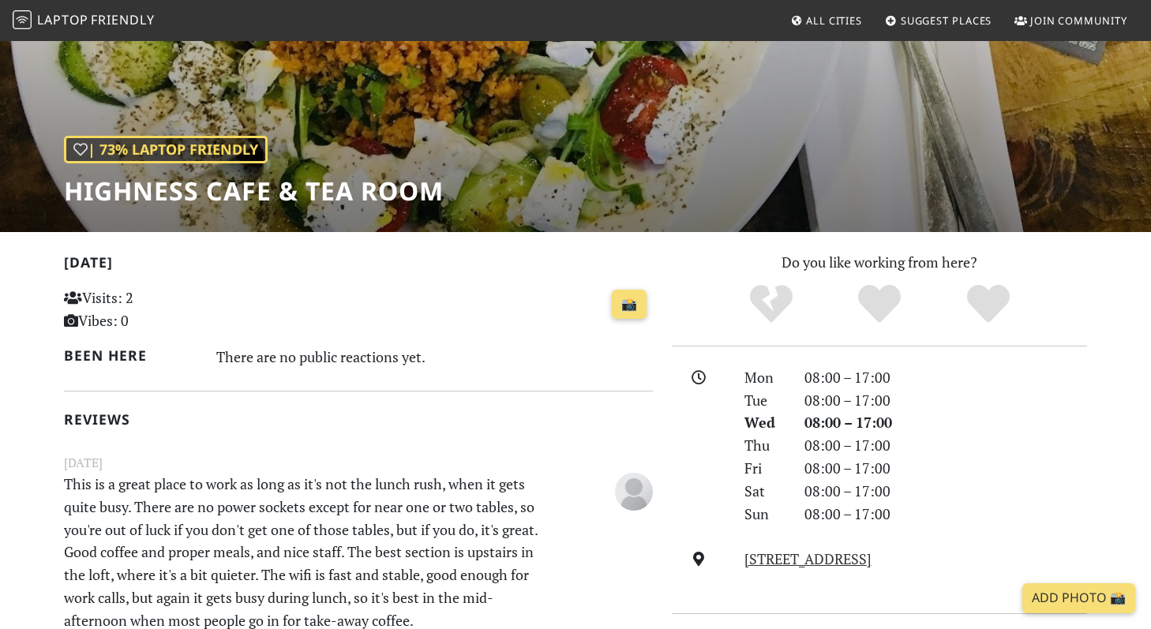
scroll to position [137, 0]
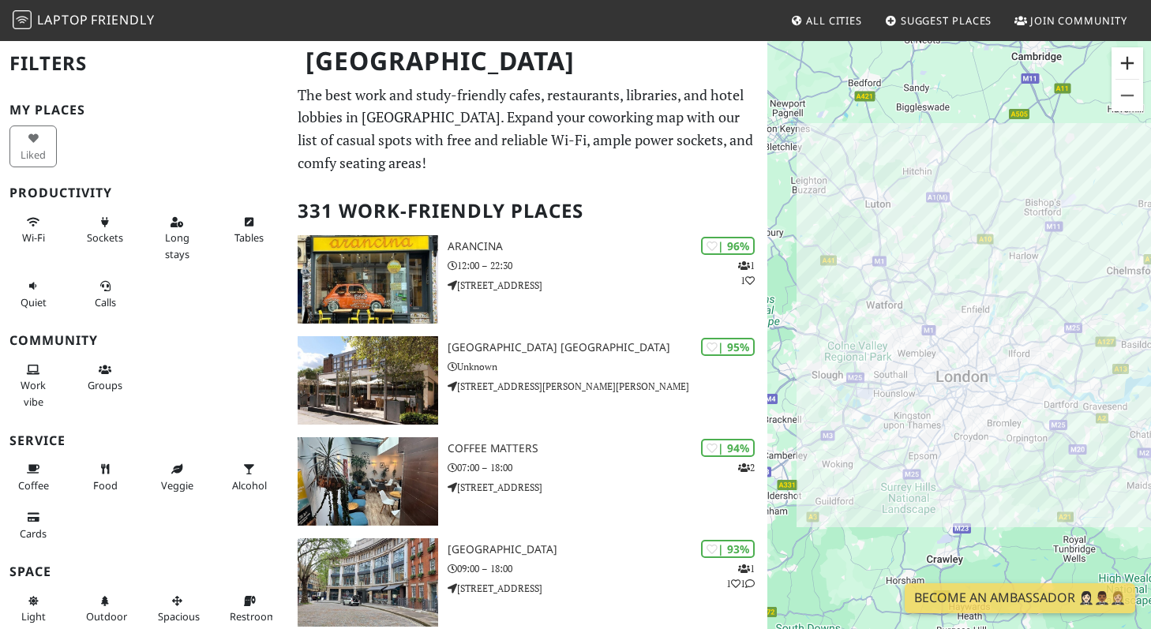
click at [1120, 63] on button "Zoom in" at bounding box center [1128, 63] width 32 height 32
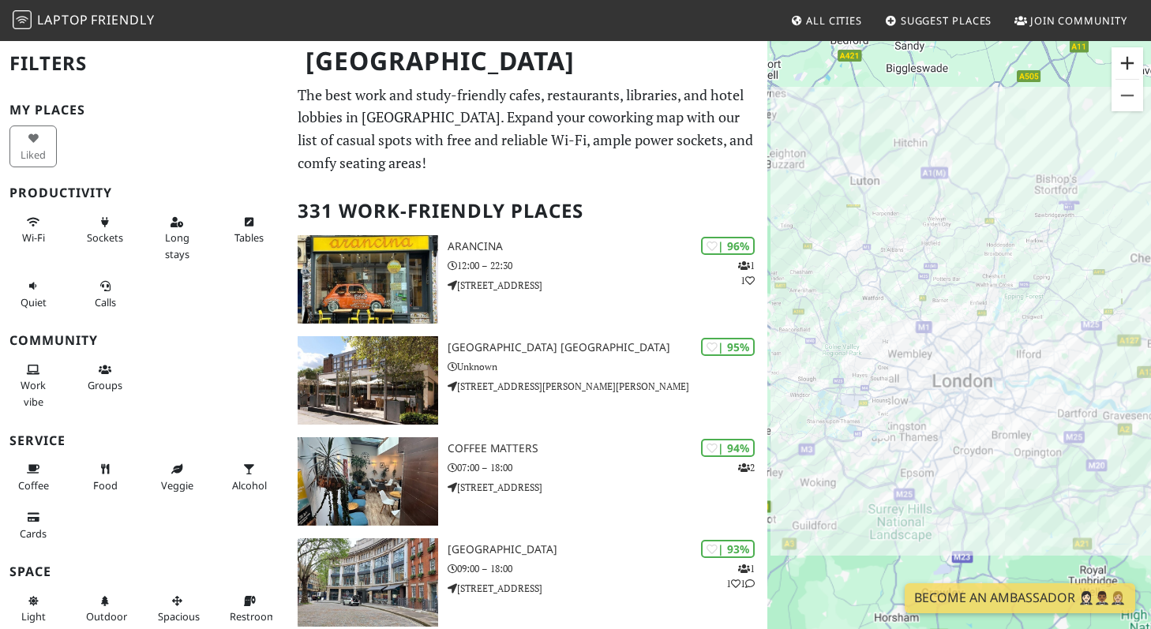
click at [1120, 63] on button "Zoom in" at bounding box center [1128, 63] width 32 height 32
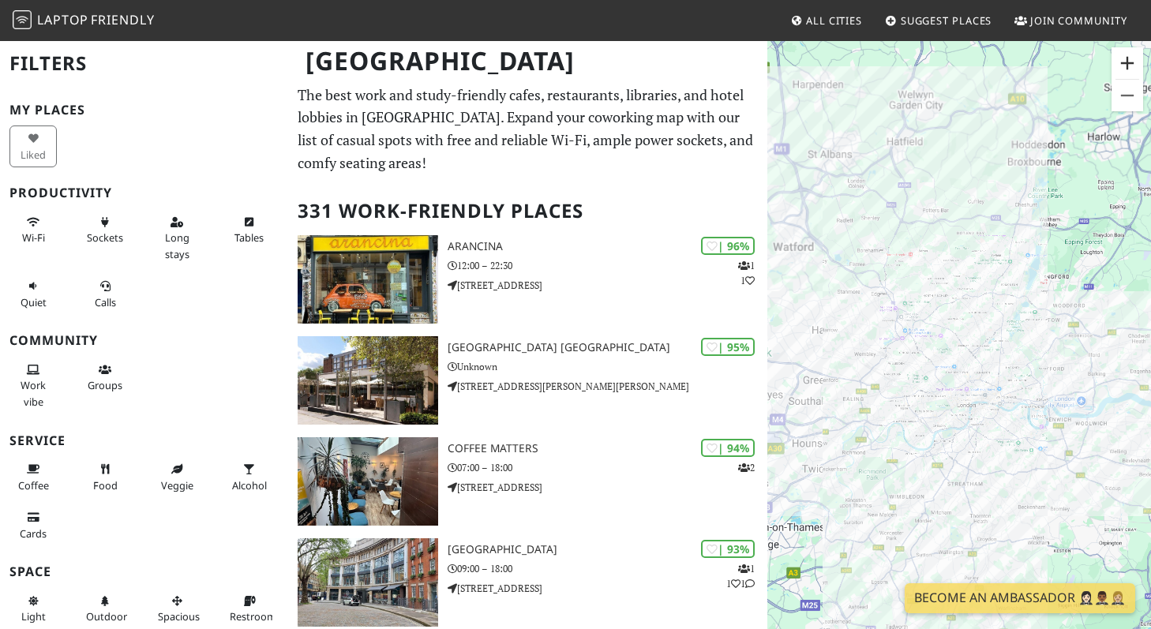
click at [1120, 63] on button "Zoom in" at bounding box center [1128, 63] width 32 height 32
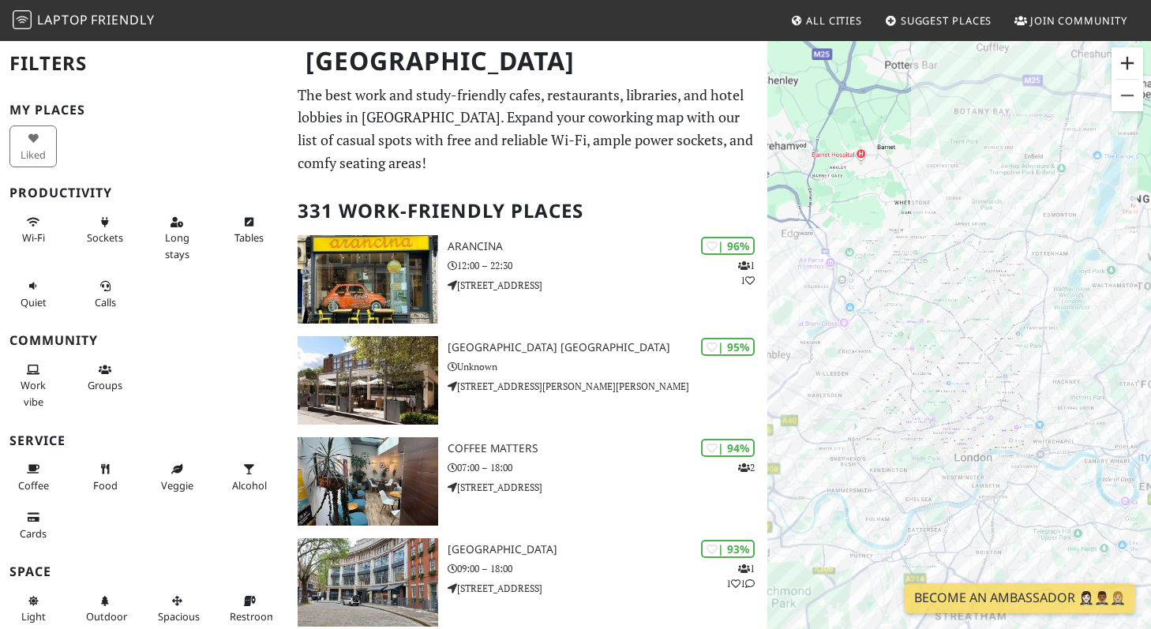
click at [1120, 63] on button "Zoom in" at bounding box center [1128, 63] width 32 height 32
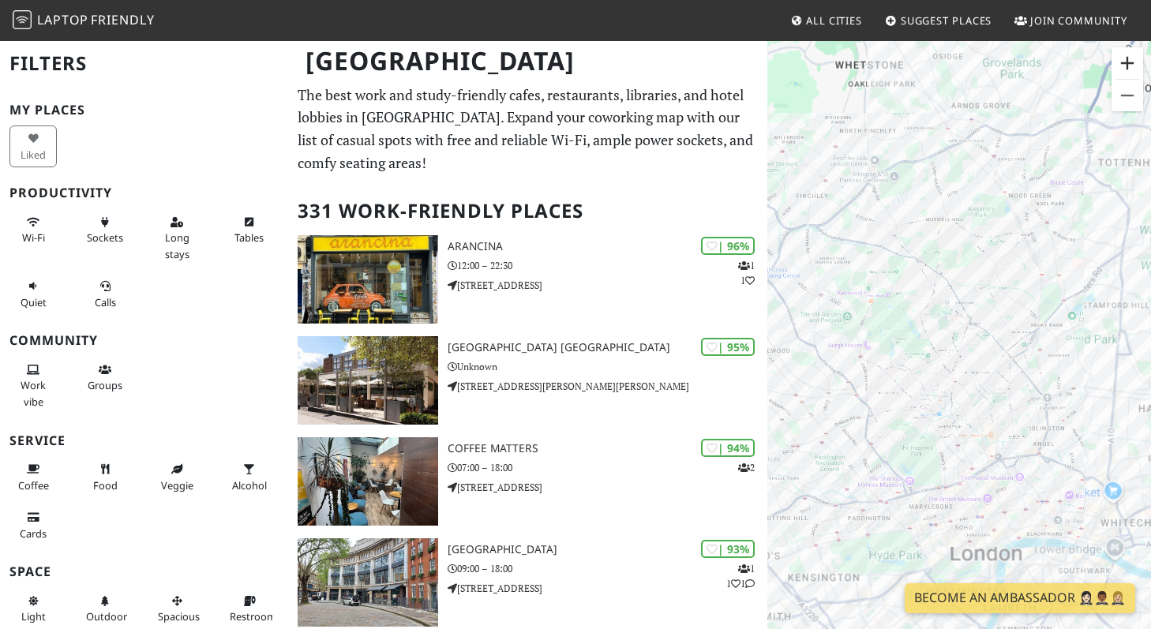
click at [1120, 63] on button "Zoom in" at bounding box center [1128, 63] width 32 height 32
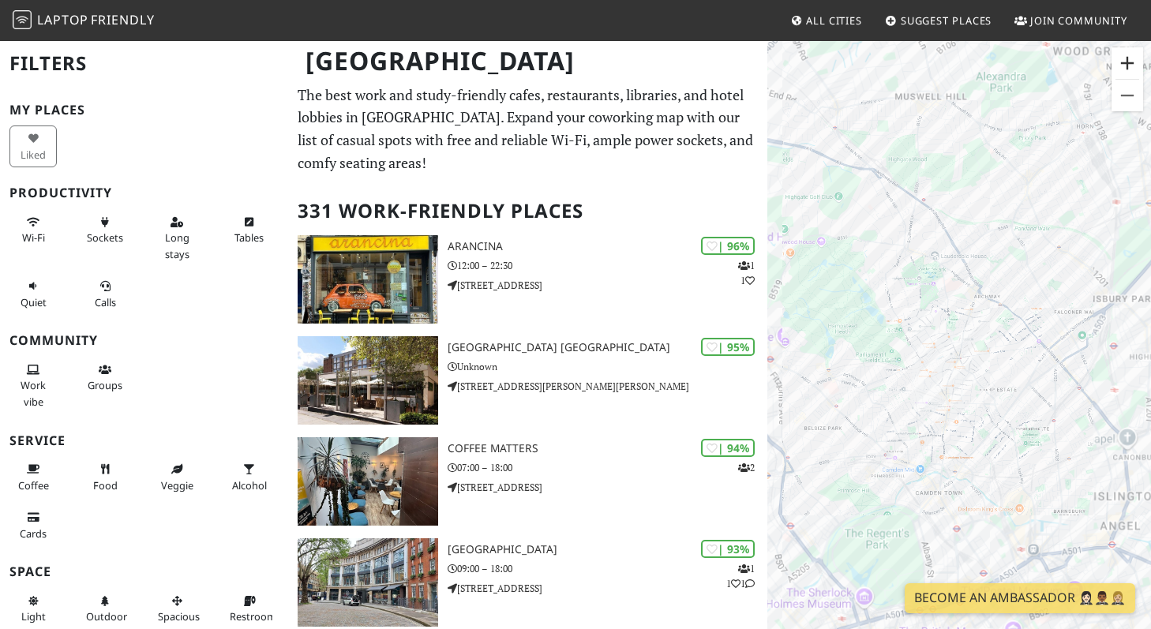
click at [1120, 63] on button "Zoom in" at bounding box center [1128, 63] width 32 height 32
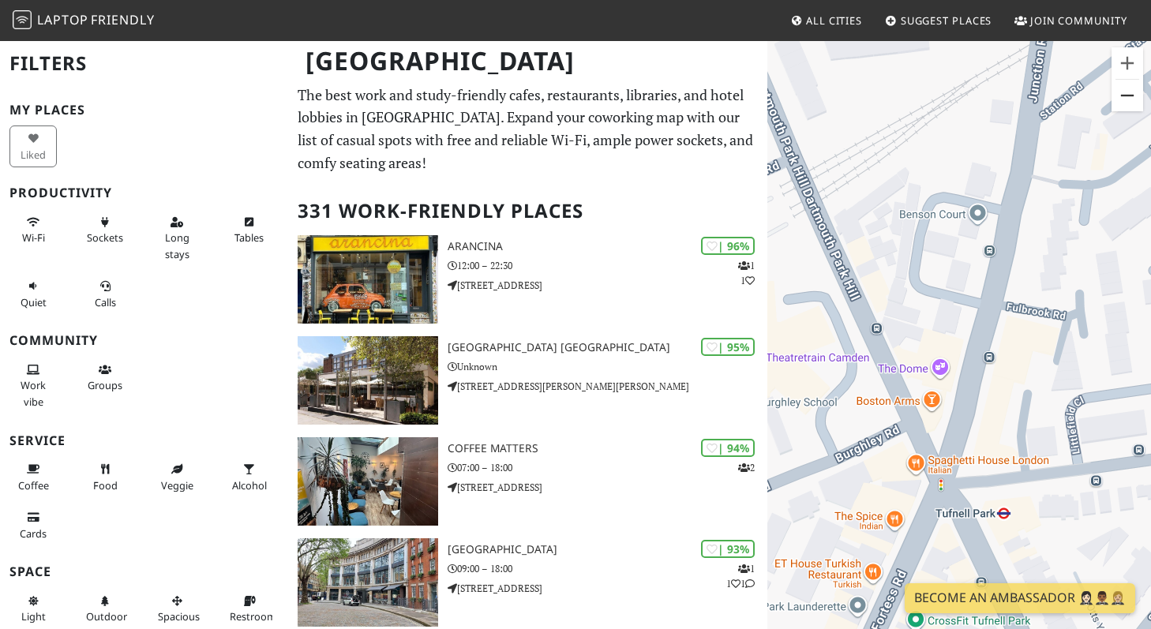
click at [1121, 97] on button "Zoom out" at bounding box center [1128, 96] width 32 height 32
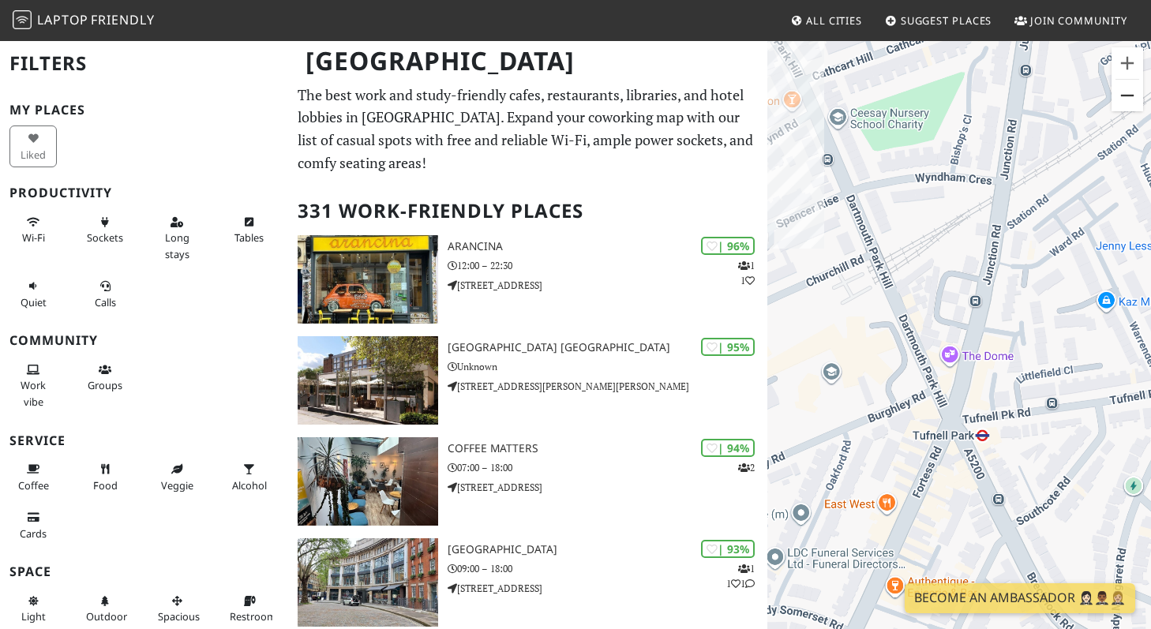
click at [1121, 97] on button "Zoom out" at bounding box center [1128, 96] width 32 height 32
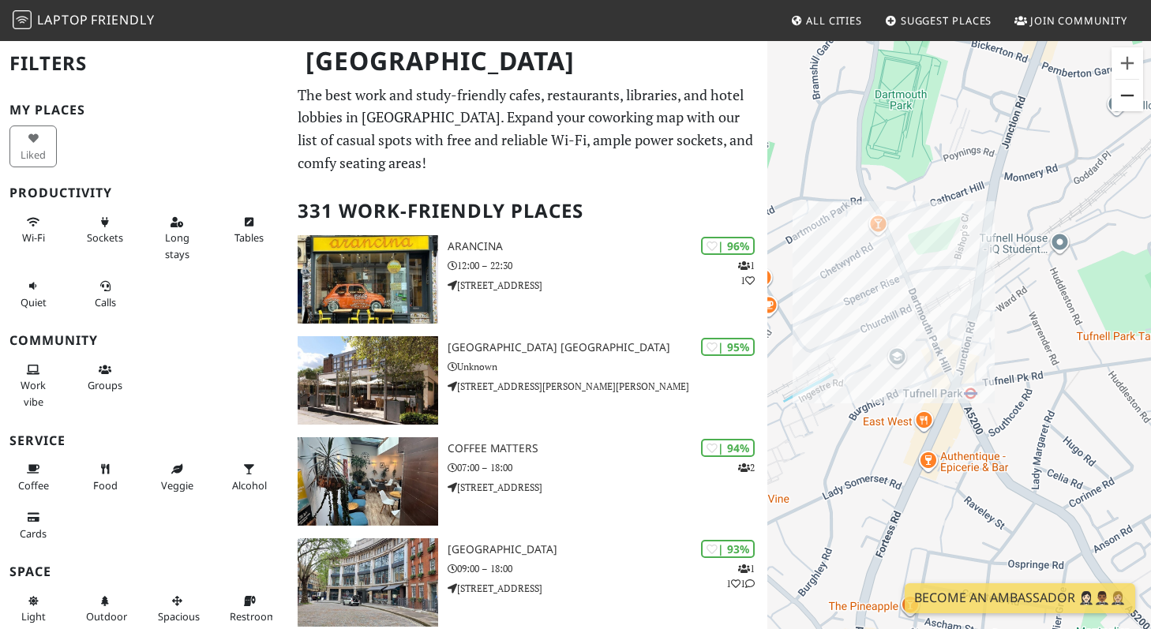
click at [1121, 97] on button "Zoom out" at bounding box center [1128, 96] width 32 height 32
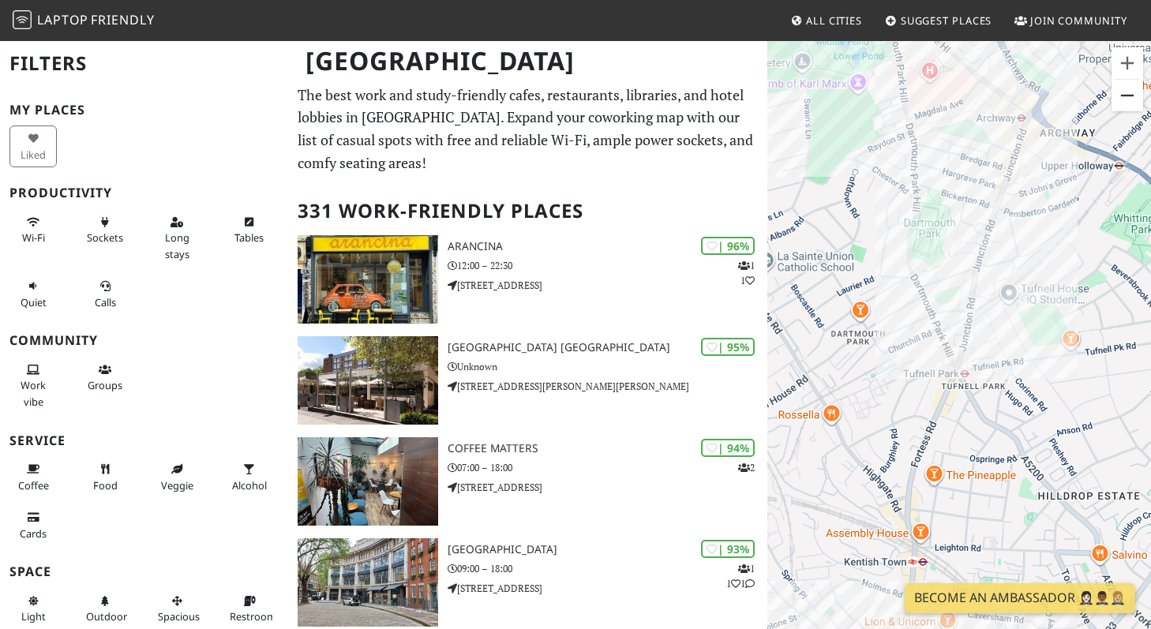
click at [1121, 97] on button "Zoom out" at bounding box center [1128, 96] width 32 height 32
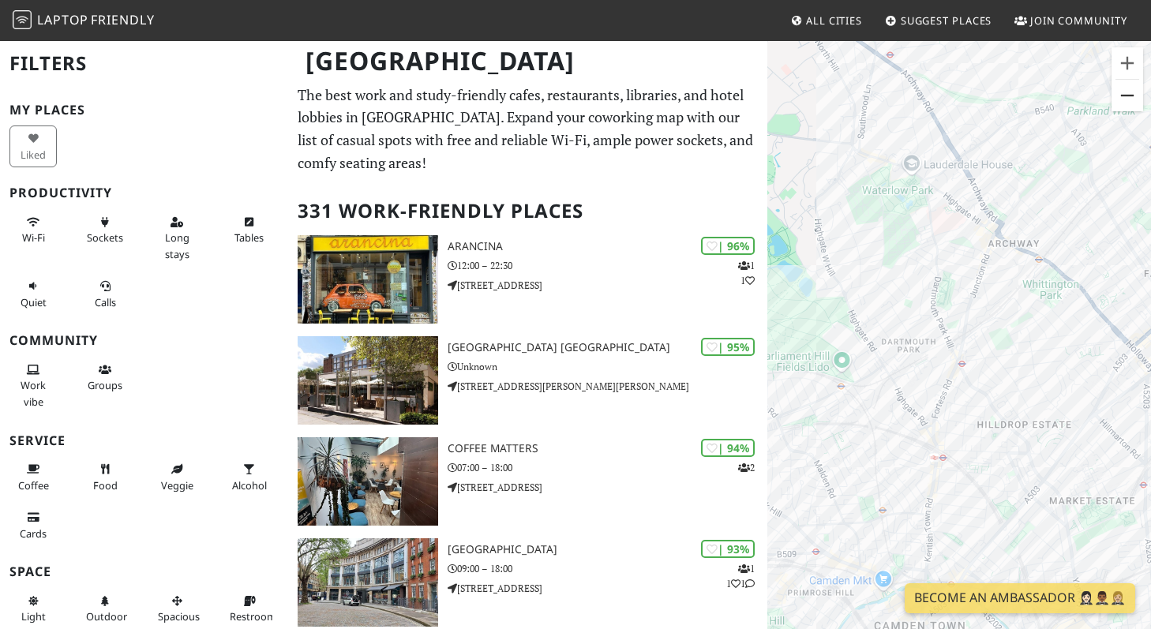
click at [1121, 97] on button "Zoom out" at bounding box center [1128, 96] width 32 height 32
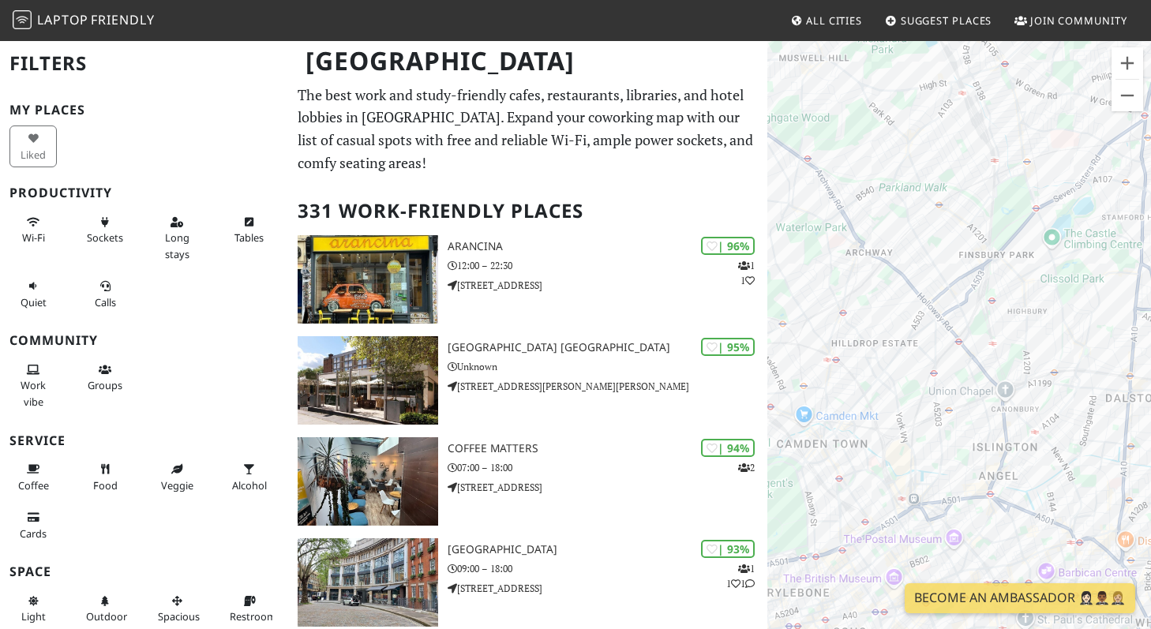
drag, startPoint x: 1035, startPoint y: 338, endPoint x: 910, endPoint y: 286, distance: 136.0
click at [910, 286] on div "To navigate, press the arrow keys." at bounding box center [960, 353] width 384 height 629
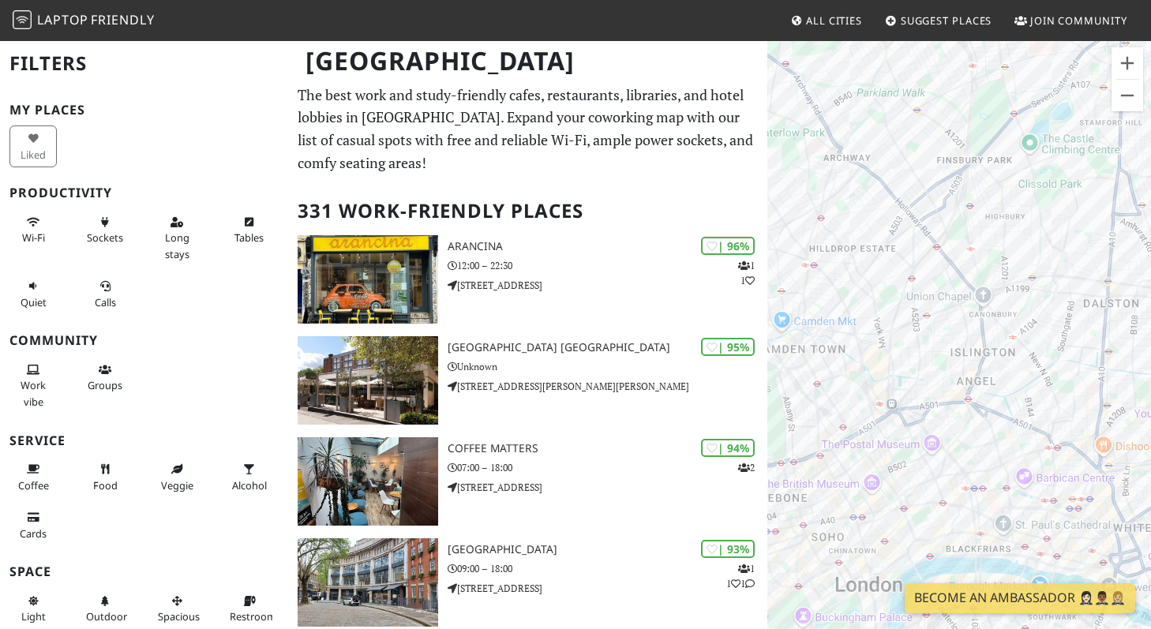
click at [915, 352] on div "To navigate, press the arrow keys." at bounding box center [960, 353] width 384 height 629
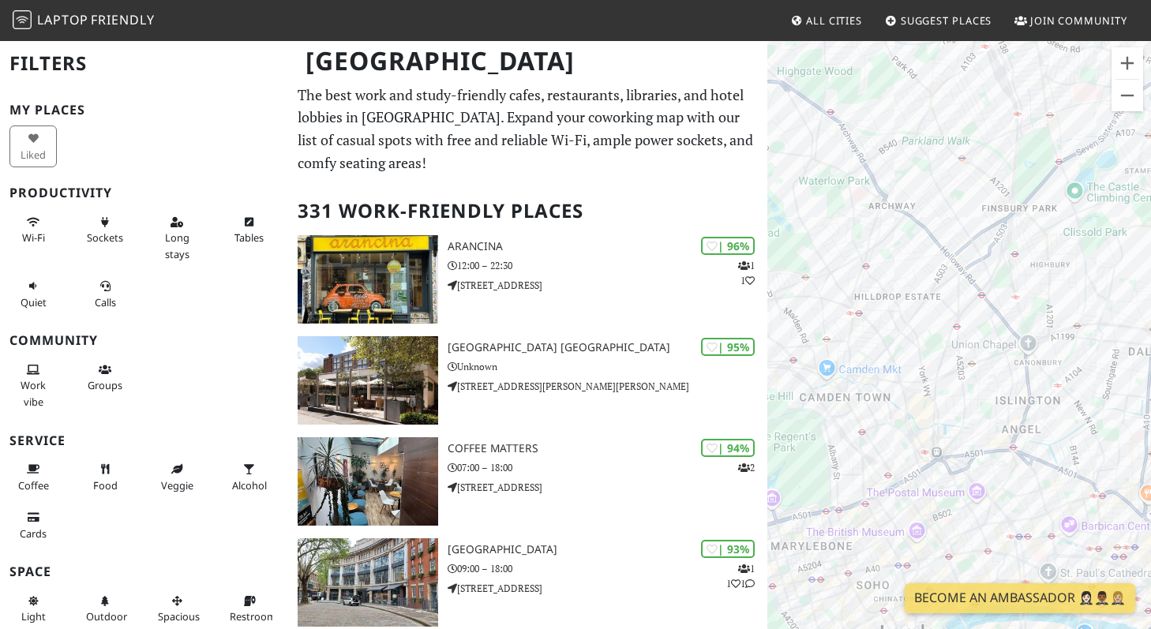
drag, startPoint x: 895, startPoint y: 202, endPoint x: 940, endPoint y: 254, distance: 68.9
click at [940, 254] on div "To navigate, press the arrow keys." at bounding box center [960, 353] width 384 height 629
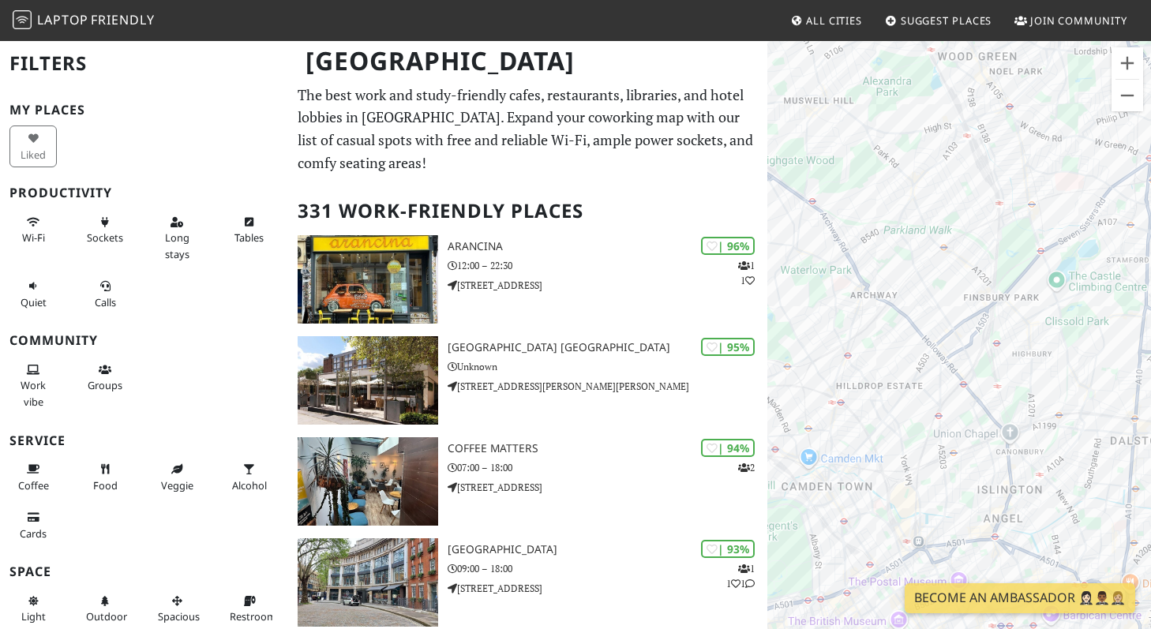
drag, startPoint x: 1065, startPoint y: 255, endPoint x: 1065, endPoint y: 347, distance: 91.6
click at [1065, 347] on div "To navigate, press the arrow keys." at bounding box center [960, 353] width 384 height 629
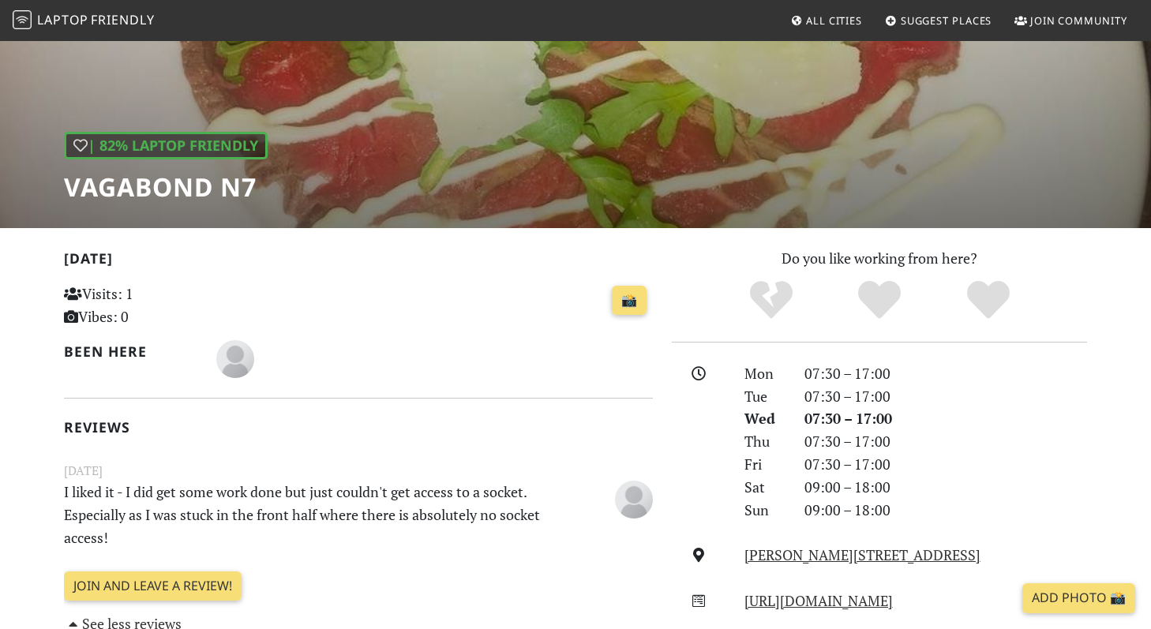
scroll to position [170, 0]
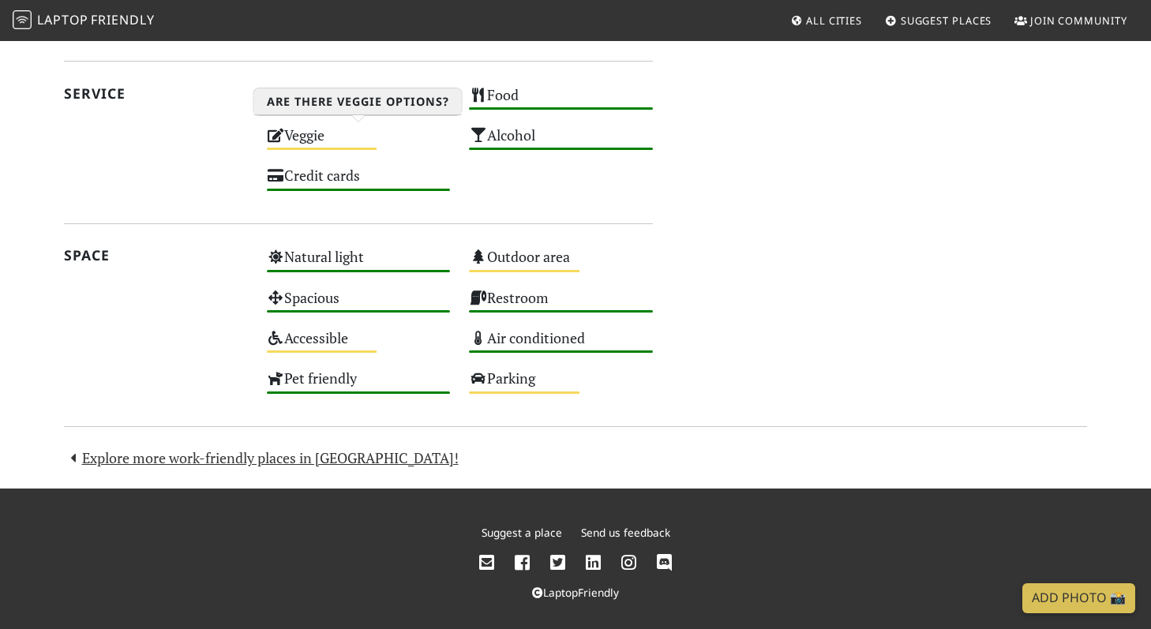
scroll to position [980, 0]
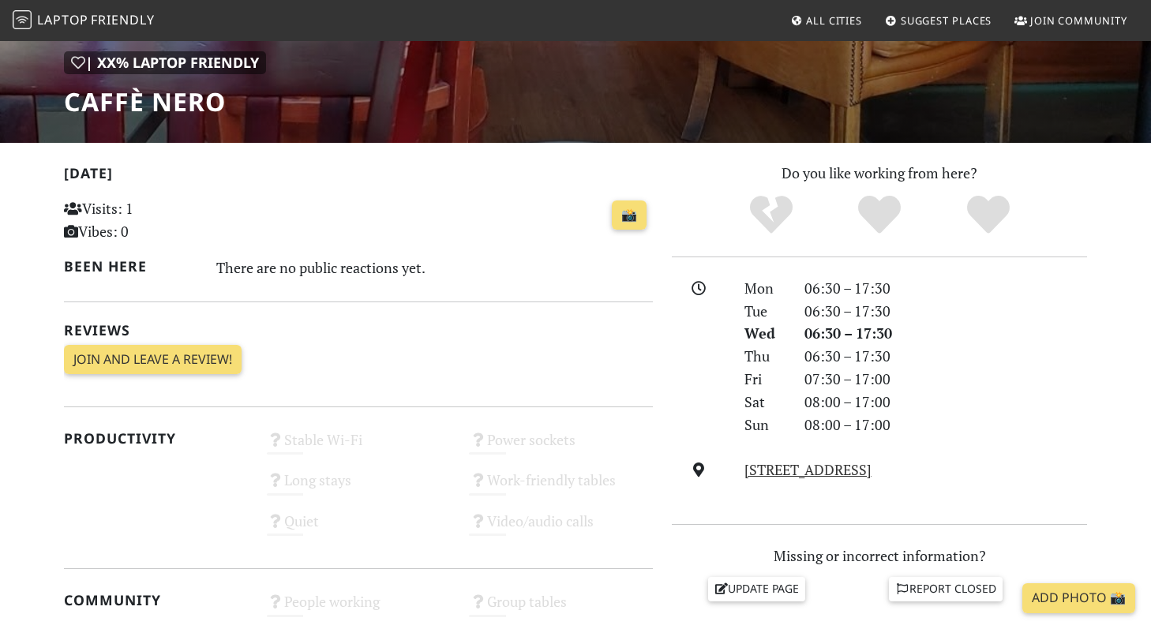
scroll to position [262, 0]
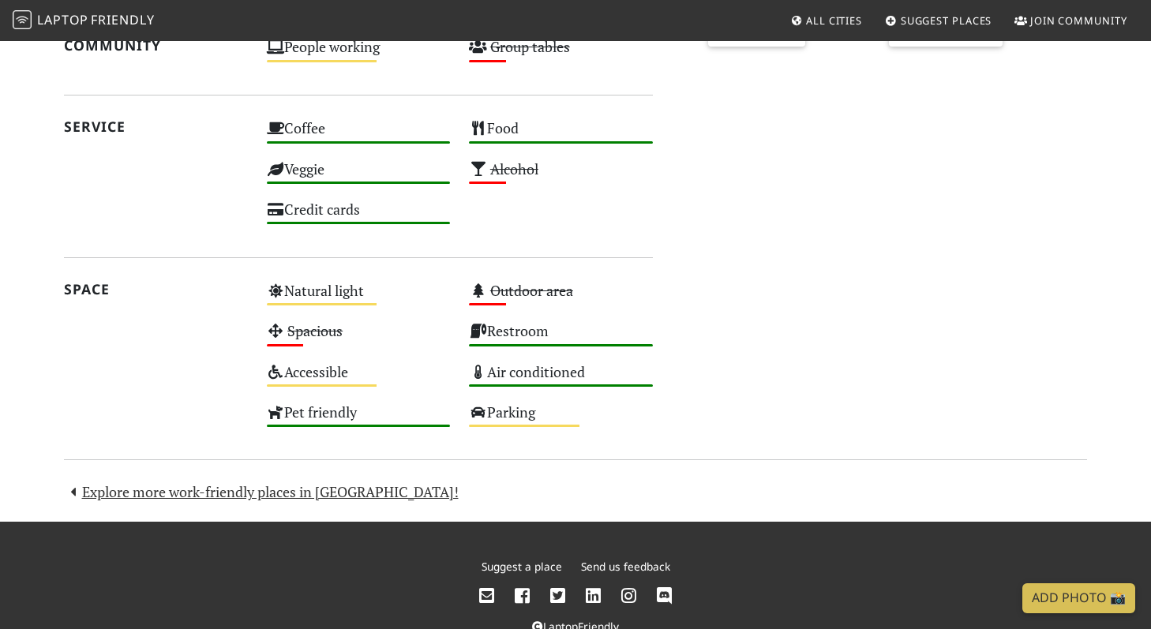
scroll to position [771, 0]
